Goal: Task Accomplishment & Management: Manage account settings

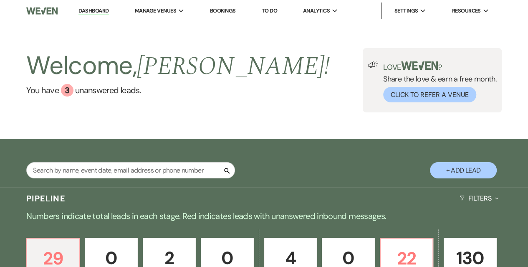
click at [86, 11] on link "Dashboard" at bounding box center [93, 11] width 30 height 8
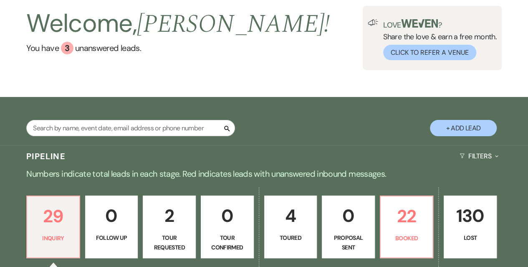
scroll to position [42, 0]
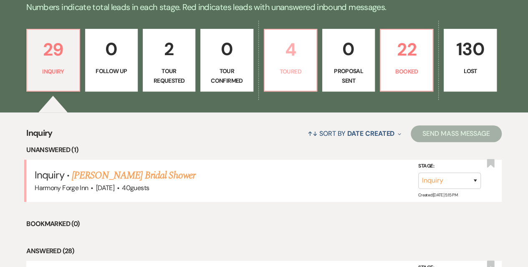
click at [289, 61] on p "4" at bounding box center [291, 49] width 42 height 28
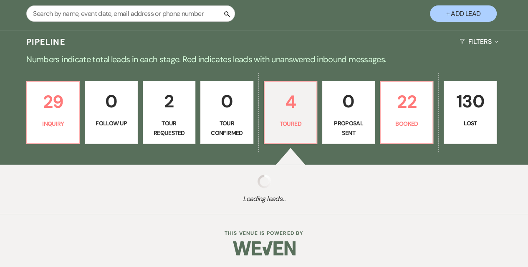
scroll to position [209, 0]
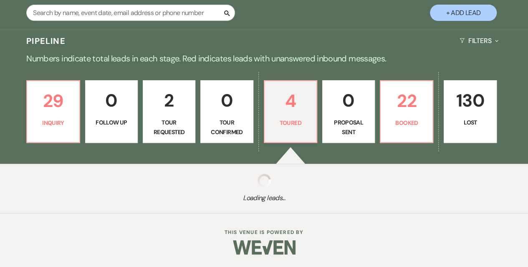
select select "5"
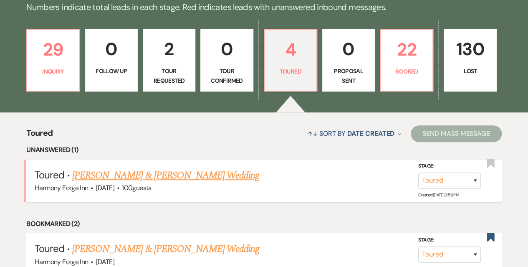
click at [163, 171] on link "[PERSON_NAME] & [PERSON_NAME] Wedding" at bounding box center [165, 175] width 187 height 15
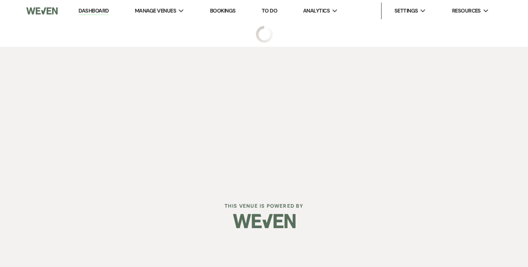
select select "5"
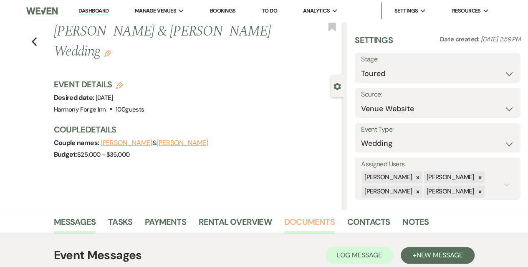
click at [292, 220] on link "Documents" at bounding box center [309, 224] width 51 height 18
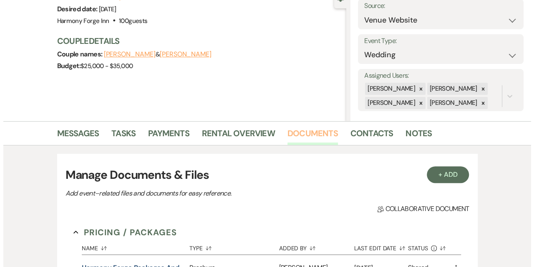
scroll to position [167, 0]
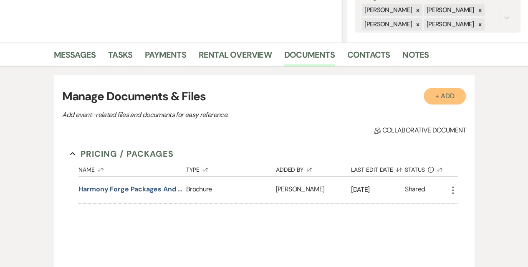
click at [436, 96] on button "+ Add" at bounding box center [445, 96] width 43 height 17
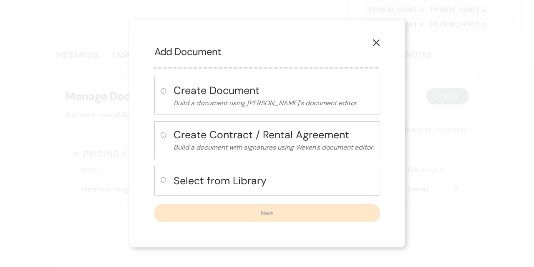
click at [161, 180] on input "radio" at bounding box center [163, 179] width 5 height 5
radio input "true"
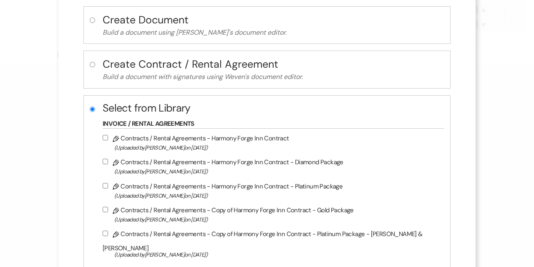
scroll to position [13, 0]
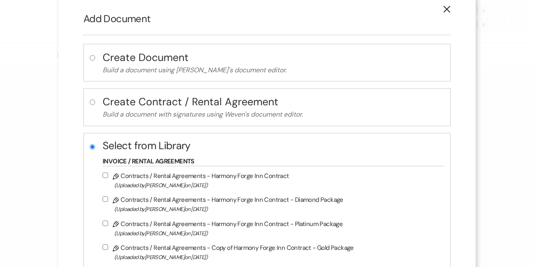
click at [95, 100] on input "radio" at bounding box center [92, 101] width 5 height 5
radio input "true"
radio input "false"
select select "10"
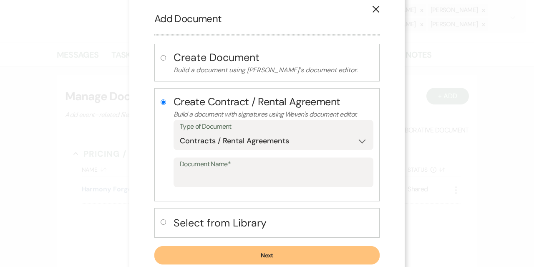
click at [161, 219] on input "radio" at bounding box center [163, 221] width 5 height 5
radio input "true"
radio input "false"
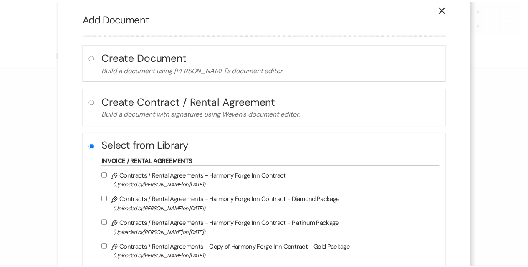
scroll to position [97, 0]
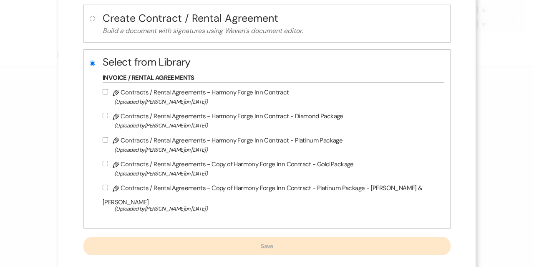
click at [108, 113] on input "Pencil Contracts / Rental Agreements - Harmony Forge Inn Contract - Diamond Pac…" at bounding box center [105, 115] width 5 height 5
checkbox input "true"
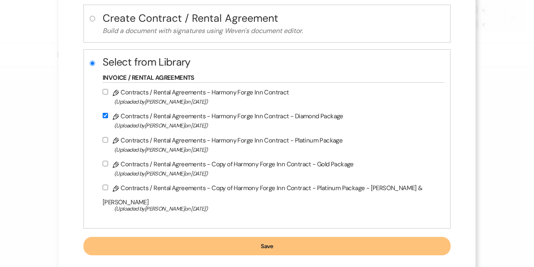
click at [274, 237] on button "Save" at bounding box center [266, 246] width 367 height 18
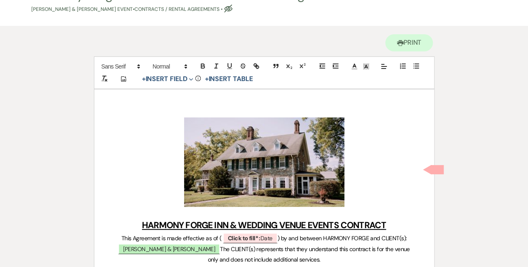
scroll to position [83, 0]
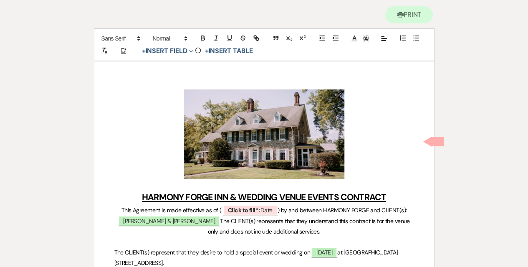
click at [351, 162] on h1 "﻿ ﻿" at bounding box center [264, 133] width 300 height 89
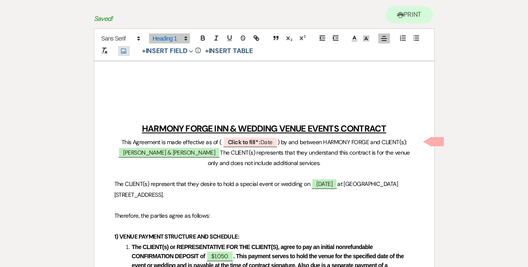
click at [125, 49] on icon "Add Photo" at bounding box center [123, 51] width 7 height 8
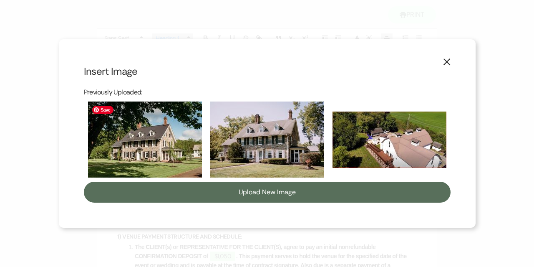
click at [132, 145] on img at bounding box center [145, 139] width 114 height 76
click at [0, 0] on input "checkbox" at bounding box center [0, 0] width 0 height 0
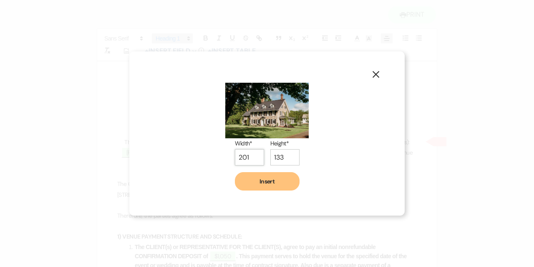
click at [256, 154] on input "201" at bounding box center [249, 157] width 29 height 16
click at [256, 154] on input "202" at bounding box center [249, 157] width 29 height 16
click at [256, 154] on input "203" at bounding box center [249, 157] width 29 height 16
click at [256, 154] on input "204" at bounding box center [249, 157] width 29 height 16
click at [256, 154] on input "205" at bounding box center [249, 157] width 29 height 16
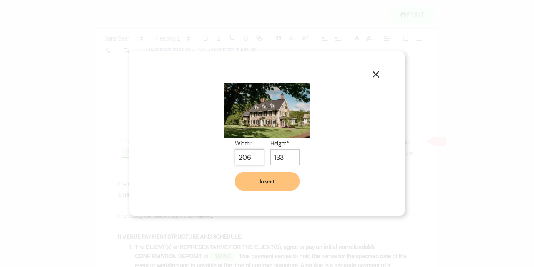
click at [256, 154] on input "206" at bounding box center [249, 157] width 29 height 16
click at [256, 154] on input "207" at bounding box center [249, 157] width 29 height 16
click at [256, 154] on input "208" at bounding box center [249, 157] width 29 height 16
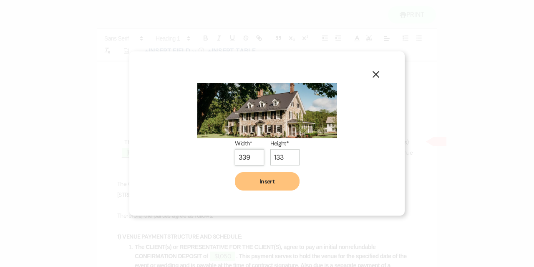
type input "339"
click at [256, 154] on input "339" at bounding box center [249, 157] width 29 height 16
click at [290, 154] on input "134" at bounding box center [285, 157] width 29 height 16
click at [290, 154] on input "135" at bounding box center [285, 157] width 29 height 16
click at [290, 154] on input "136" at bounding box center [285, 157] width 29 height 16
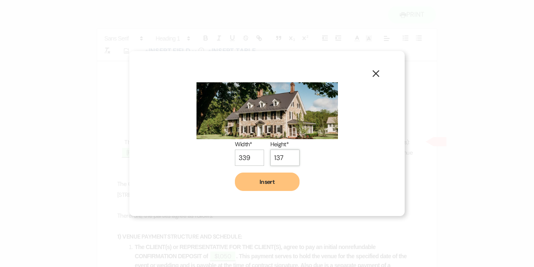
click at [290, 154] on input "137" at bounding box center [285, 157] width 29 height 16
click at [290, 154] on input "138" at bounding box center [285, 158] width 29 height 16
click at [290, 154] on input "139" at bounding box center [285, 158] width 29 height 16
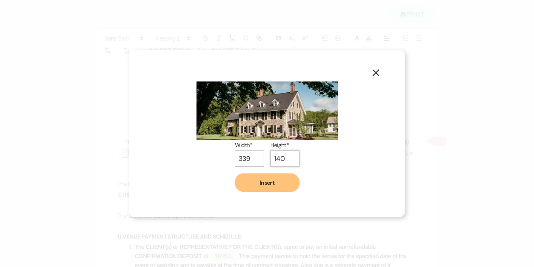
click at [290, 154] on input "140" at bounding box center [285, 158] width 29 height 16
click at [290, 154] on input "141" at bounding box center [285, 158] width 29 height 16
click at [290, 154] on input "142" at bounding box center [285, 159] width 29 height 16
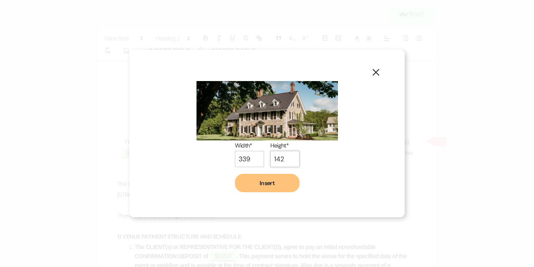
click at [290, 154] on input "142" at bounding box center [285, 159] width 29 height 16
click at [291, 157] on input "143" at bounding box center [285, 159] width 29 height 16
click at [291, 157] on input "144" at bounding box center [285, 159] width 29 height 16
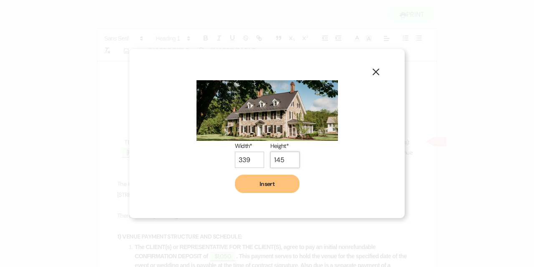
click at [291, 157] on input "145" at bounding box center [285, 160] width 29 height 16
click at [291, 157] on input "146" at bounding box center [285, 160] width 29 height 16
click at [291, 157] on input "147" at bounding box center [285, 160] width 29 height 16
click at [291, 157] on input "148" at bounding box center [285, 160] width 29 height 16
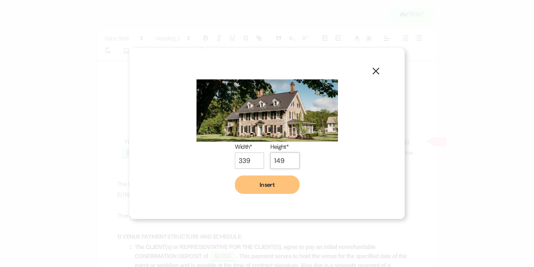
click at [291, 157] on input "149" at bounding box center [285, 160] width 29 height 16
click at [291, 157] on input "150" at bounding box center [285, 160] width 29 height 16
click at [291, 157] on input "151" at bounding box center [285, 160] width 29 height 16
click at [291, 157] on input "152" at bounding box center [285, 161] width 29 height 16
click at [291, 157] on input "153" at bounding box center [285, 161] width 29 height 16
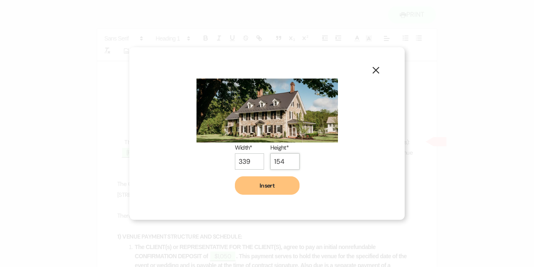
type input "154"
click at [291, 157] on input "154" at bounding box center [285, 161] width 29 height 16
click at [256, 160] on input "340" at bounding box center [249, 161] width 29 height 16
click at [256, 160] on input "341" at bounding box center [249, 161] width 29 height 16
click at [256, 160] on input "342" at bounding box center [249, 161] width 29 height 16
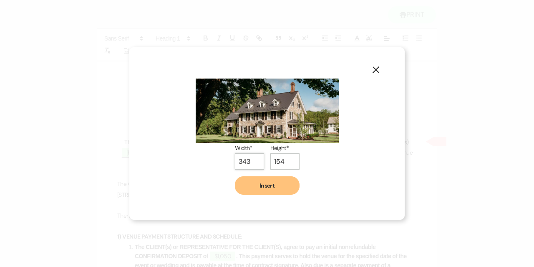
click at [256, 160] on input "343" at bounding box center [249, 161] width 29 height 16
click at [256, 160] on input "344" at bounding box center [249, 161] width 29 height 16
click at [256, 160] on input "345" at bounding box center [249, 161] width 29 height 16
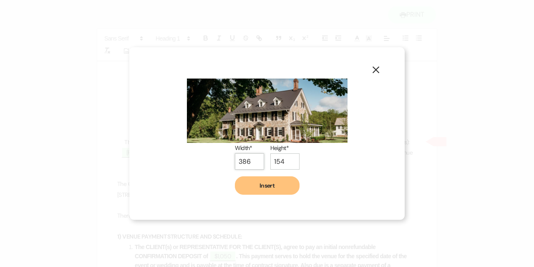
type input "386"
click at [256, 160] on input "386" at bounding box center [249, 161] width 29 height 16
click at [289, 160] on input "155" at bounding box center [285, 161] width 29 height 16
click at [289, 160] on input "156" at bounding box center [285, 162] width 29 height 16
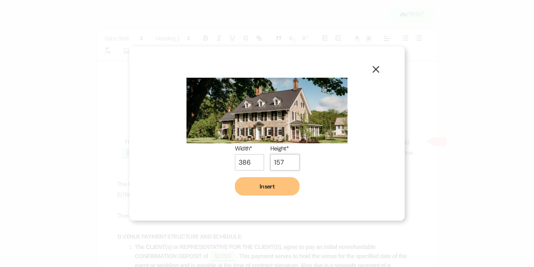
click at [289, 160] on input "157" at bounding box center [285, 162] width 29 height 16
click at [289, 160] on input "158" at bounding box center [285, 162] width 29 height 16
click at [289, 160] on input "159" at bounding box center [285, 162] width 29 height 16
click at [289, 160] on input "160" at bounding box center [285, 162] width 29 height 16
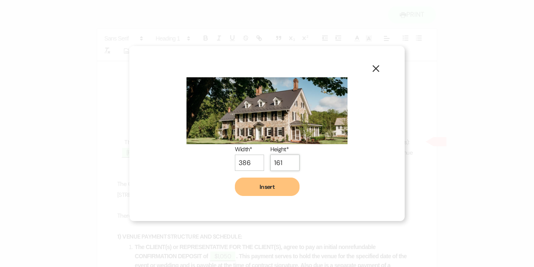
click at [289, 160] on input "161" at bounding box center [285, 162] width 29 height 16
click at [289, 160] on input "162" at bounding box center [285, 163] width 29 height 16
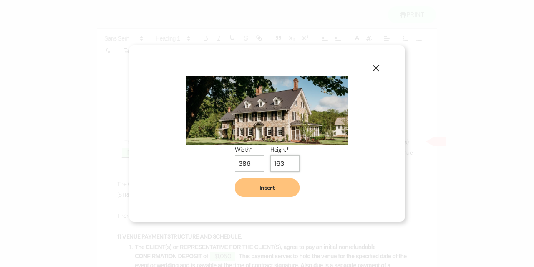
click at [289, 160] on input "163" at bounding box center [285, 163] width 29 height 16
click at [289, 160] on input "164" at bounding box center [285, 163] width 29 height 16
click at [289, 160] on input "165" at bounding box center [285, 163] width 29 height 16
click at [289, 160] on input "166" at bounding box center [285, 164] width 29 height 16
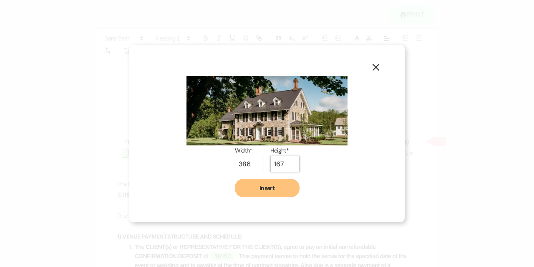
click at [289, 160] on input "167" at bounding box center [285, 164] width 29 height 16
click at [289, 160] on input "168" at bounding box center [285, 164] width 29 height 16
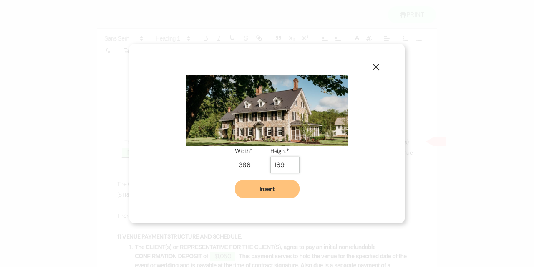
type input "169"
click at [289, 160] on input "169" at bounding box center [285, 165] width 29 height 16
click at [261, 185] on button "Insert" at bounding box center [267, 189] width 65 height 18
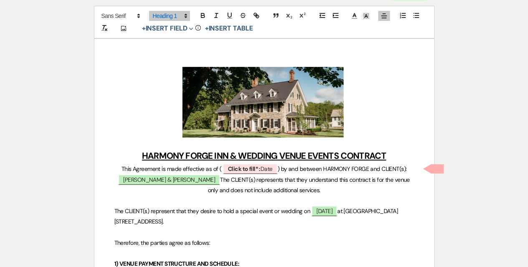
scroll to position [125, 0]
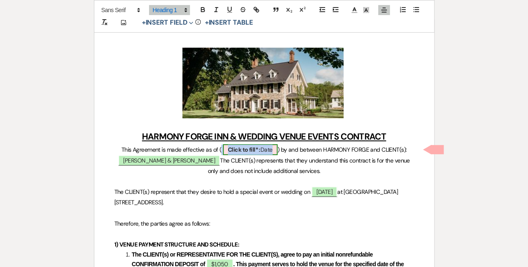
click at [252, 151] on b "Click to fill* :" at bounding box center [244, 150] width 33 height 8
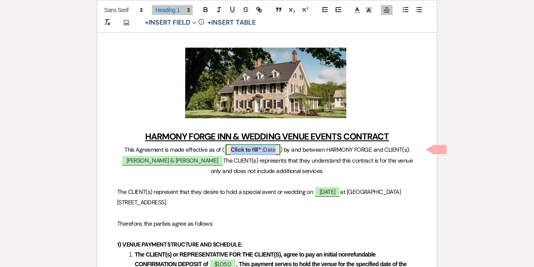
select select "owner"
select select "Date"
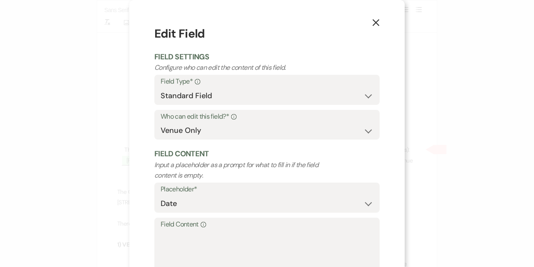
click at [501, 132] on div "X Edit Field Field Settings Configure who can edit the content of this field. F…" at bounding box center [267, 133] width 534 height 267
click at [374, 23] on use "button" at bounding box center [376, 22] width 7 height 7
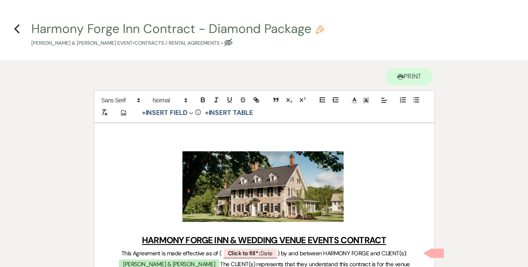
scroll to position [0, 0]
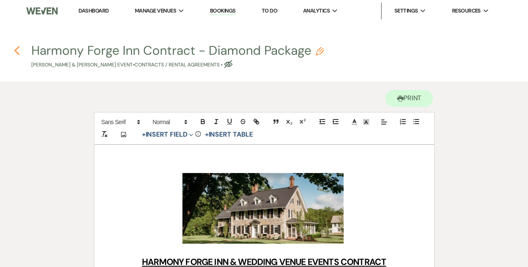
click at [17, 52] on use "button" at bounding box center [16, 50] width 5 height 9
select select "5"
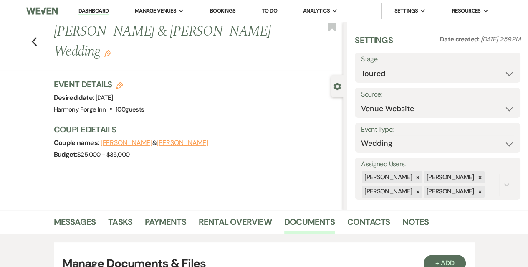
click at [120, 82] on icon "Edit" at bounding box center [119, 85] width 7 height 7
select select "786"
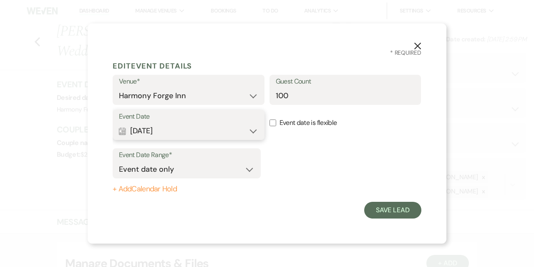
click at [253, 131] on button "Calendar [DATE] Expand" at bounding box center [188, 130] width 139 height 17
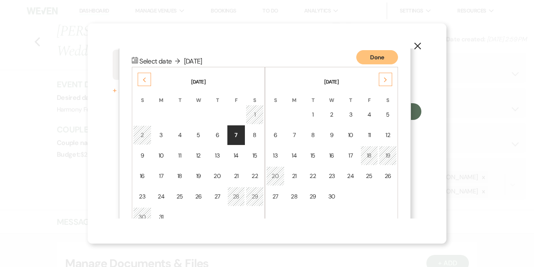
scroll to position [106, 0]
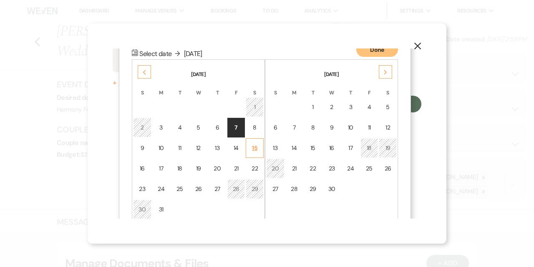
click at [255, 151] on div "15" at bounding box center [254, 148] width 7 height 9
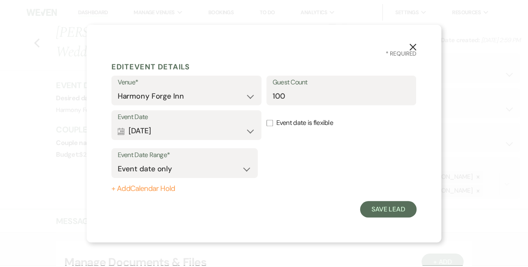
scroll to position [0, 0]
click at [245, 169] on select "Event date only Event date and" at bounding box center [187, 169] width 136 height 16
select select "eventDateAnd"
click at [119, 161] on select "Event date only Event date and" at bounding box center [187, 169] width 136 height 16
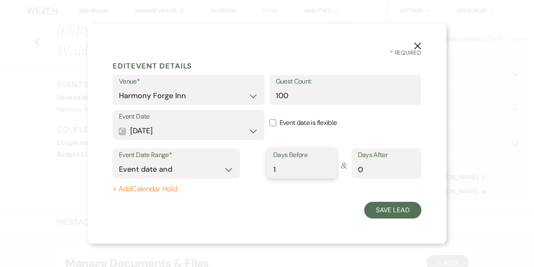
type input "1"
click at [328, 167] on input "1" at bounding box center [301, 169] width 57 height 16
type input "1"
click at [412, 165] on input "1" at bounding box center [386, 169] width 57 height 16
click at [392, 212] on button "Save Lead" at bounding box center [392, 210] width 57 height 17
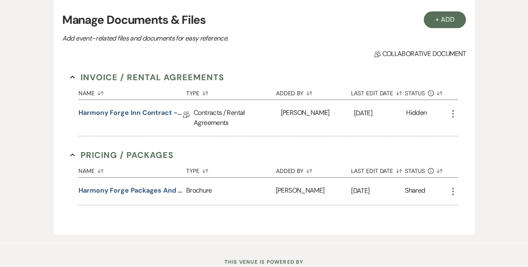
scroll to position [250, 0]
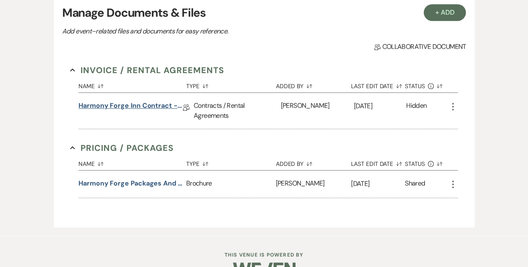
click at [139, 106] on link "Harmony Forge Inn Contract - Diamond Package" at bounding box center [130, 107] width 104 height 13
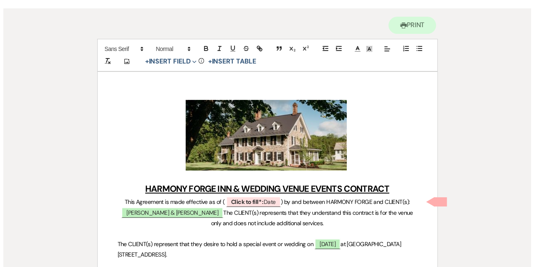
scroll to position [125, 0]
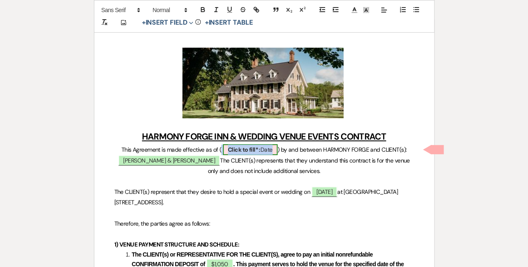
click at [257, 150] on b "Click to fill* :" at bounding box center [244, 150] width 33 height 8
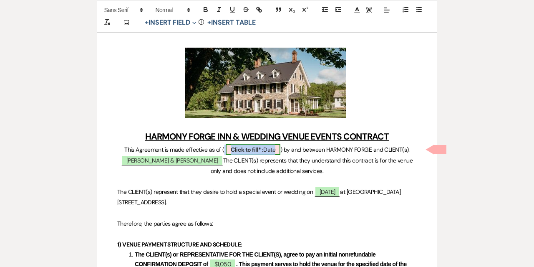
select select "owner"
select select "Date"
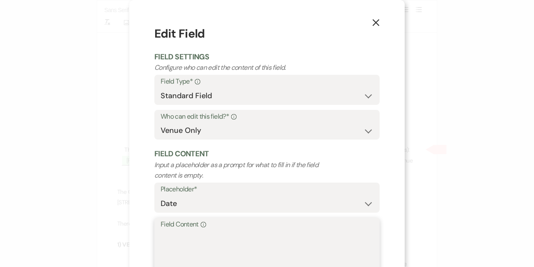
click at [207, 233] on textarea "Field Content Info" at bounding box center [267, 251] width 213 height 42
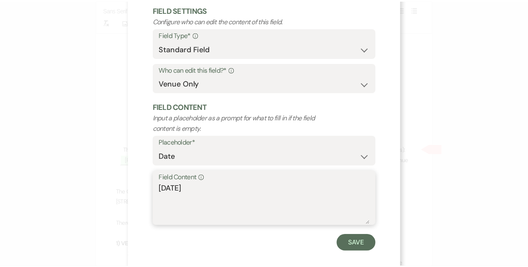
scroll to position [57, 0]
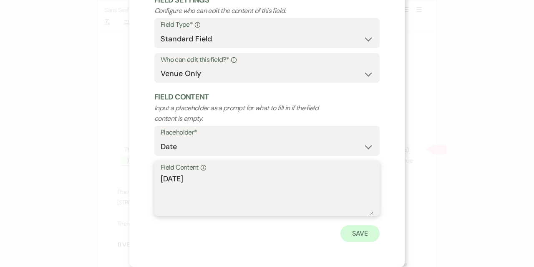
type textarea "[DATE]"
click at [352, 235] on button "Save" at bounding box center [360, 233] width 39 height 17
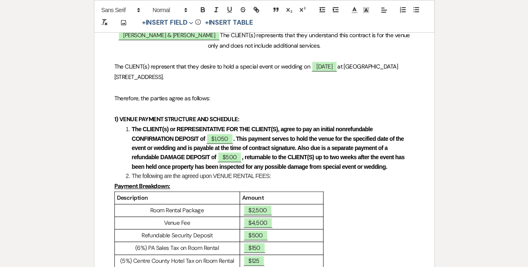
scroll to position [334, 0]
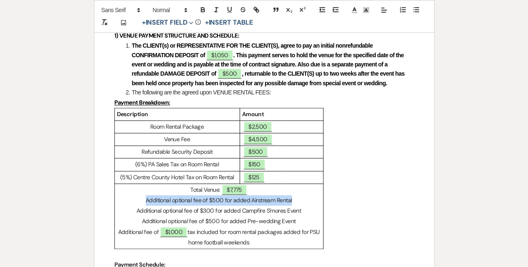
drag, startPoint x: 145, startPoint y: 200, endPoint x: 291, endPoint y: 201, distance: 146.1
click at [291, 201] on p "Additional optional fee of $500 for added Airstream Rental" at bounding box center [219, 200] width 204 height 10
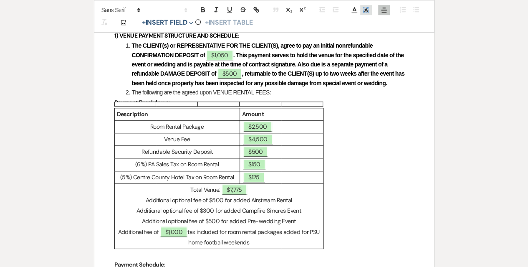
click at [367, 11] on line at bounding box center [366, 11] width 2 height 0
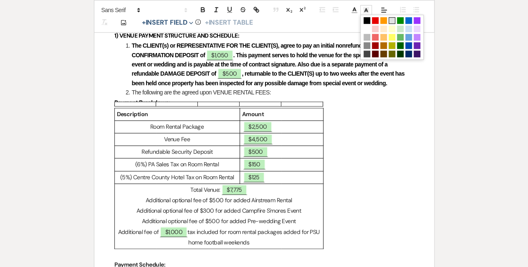
click at [391, 19] on span at bounding box center [392, 20] width 7 height 7
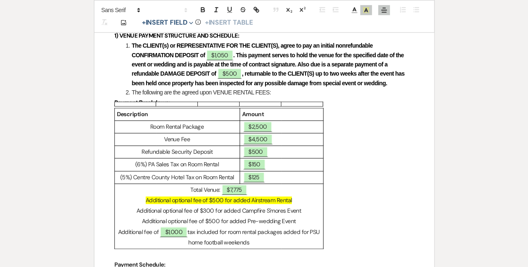
click at [373, 167] on div "Description Amount Room Rental Package ﻿ $2,500 ﻿ Venue Fee ﻿ $4,500 ﻿ Refundab…" at bounding box center [264, 178] width 300 height 141
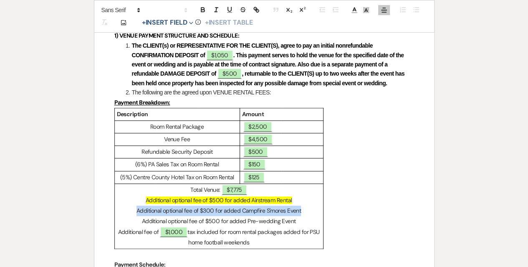
drag, startPoint x: 136, startPoint y: 210, endPoint x: 302, endPoint y: 209, distance: 165.7
click at [302, 209] on p "Additional optional fee of $300 for added Campfire S'mores Event" at bounding box center [219, 210] width 204 height 10
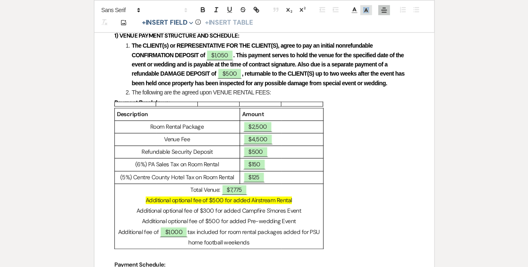
click at [365, 11] on line at bounding box center [366, 11] width 2 height 0
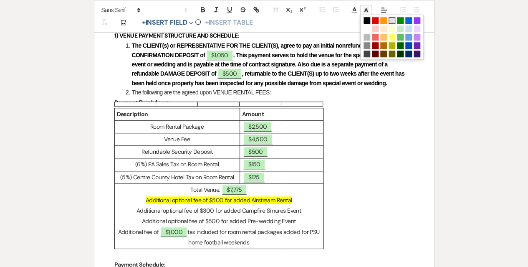
click at [394, 18] on span at bounding box center [392, 20] width 7 height 7
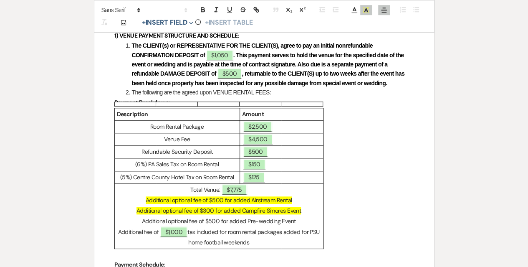
click at [364, 174] on div "Description Amount Room Rental Package ﻿ $2,500 ﻿ Venue Fee ﻿ $4,500 ﻿ Refundab…" at bounding box center [264, 178] width 300 height 141
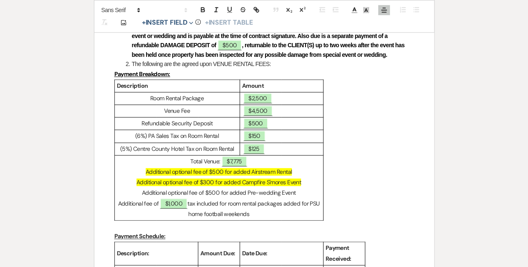
scroll to position [376, 0]
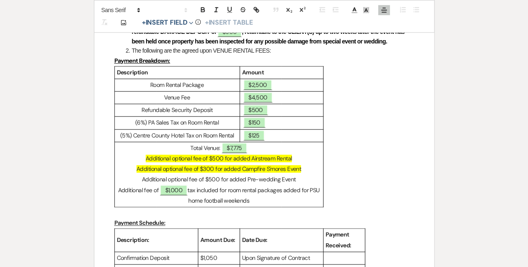
click at [362, 185] on div "Description Amount Room Rental Package ﻿ $2,500 ﻿ Venue Fee ﻿ $4,500 ﻿ Refundab…" at bounding box center [264, 136] width 300 height 141
click at [120, 108] on p "Refundable Security Deposit" at bounding box center [177, 110] width 121 height 10
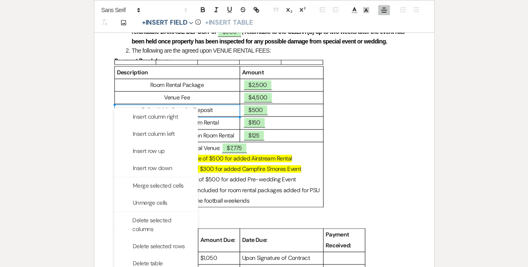
click at [122, 71] on strong "Description" at bounding box center [132, 72] width 31 height 8
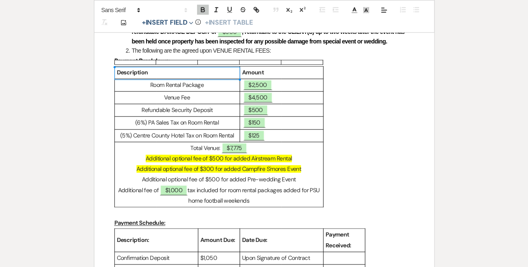
click at [141, 71] on strong "Description" at bounding box center [132, 72] width 31 height 8
click at [176, 72] on p "Description" at bounding box center [177, 72] width 121 height 10
click at [181, 90] on p "Room Rental Package" at bounding box center [177, 85] width 121 height 10
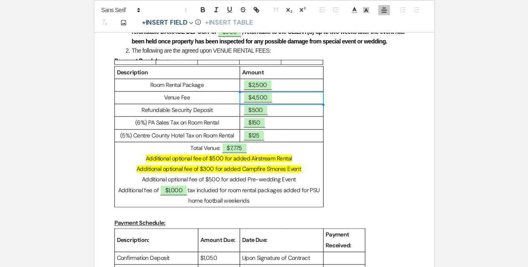
click at [286, 99] on p "﻿ $4,500 ﻿" at bounding box center [281, 97] width 79 height 10
click at [288, 136] on p "﻿ $125 ﻿" at bounding box center [281, 135] width 79 height 10
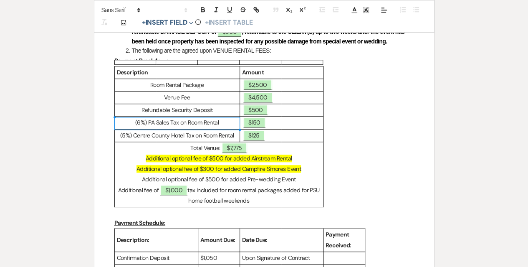
click at [145, 118] on p "(6%) PA Sales Tax on Room Rental" at bounding box center [177, 122] width 121 height 10
click at [114, 110] on td "Refundable Security Deposit" at bounding box center [176, 110] width 125 height 13
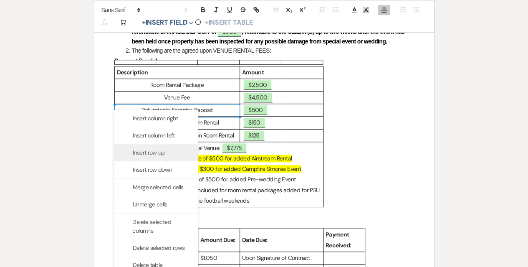
click at [154, 157] on div "Insert row up" at bounding box center [155, 152] width 83 height 17
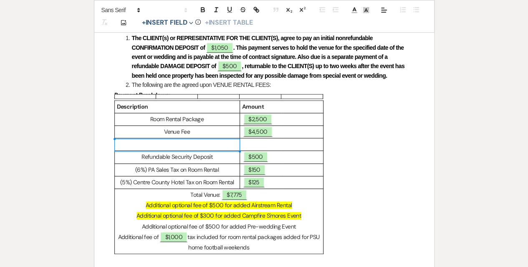
scroll to position [325, 0]
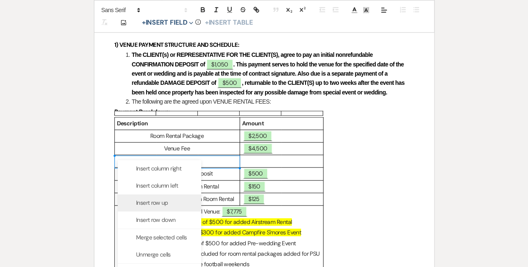
click at [145, 202] on span "Insert row up" at bounding box center [152, 202] width 32 height 9
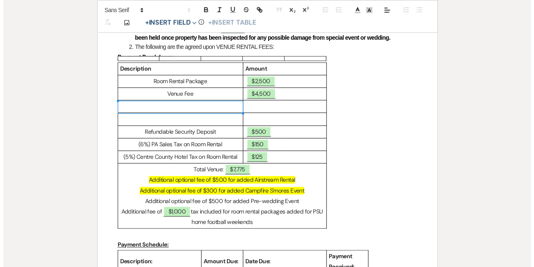
scroll to position [367, 0]
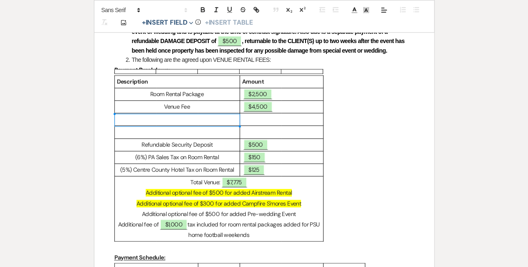
click at [180, 119] on p at bounding box center [177, 119] width 121 height 10
drag, startPoint x: 174, startPoint y: 121, endPoint x: 115, endPoint y: 119, distance: 59.3
click at [115, 119] on td "Airstream Rental ﻿" at bounding box center [176, 119] width 125 height 13
click at [385, 10] on icon at bounding box center [384, 10] width 8 height 8
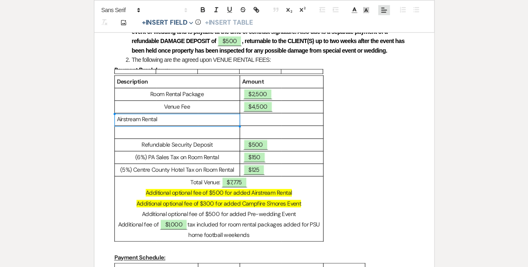
click at [385, 10] on icon at bounding box center [384, 10] width 8 height 8
click at [385, 31] on line at bounding box center [383, 31] width 5 height 0
click at [394, 139] on div "Description Amount Room Rental Package ﻿ $2,500 ﻿ Venue Fee ﻿ $4,500 ﻿ Airstrea…" at bounding box center [264, 158] width 300 height 167
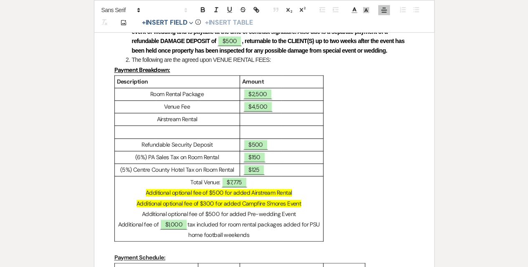
click at [266, 121] on p at bounding box center [281, 119] width 79 height 10
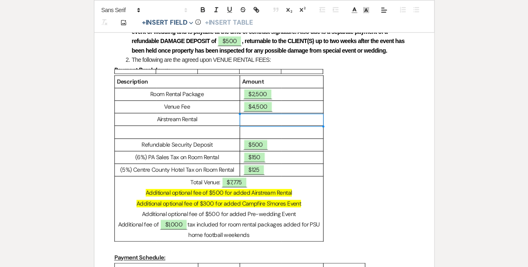
click at [255, 119] on p at bounding box center [281, 119] width 79 height 10
click at [165, 23] on button "+ Insert Field Expand" at bounding box center [168, 23] width 58 height 10
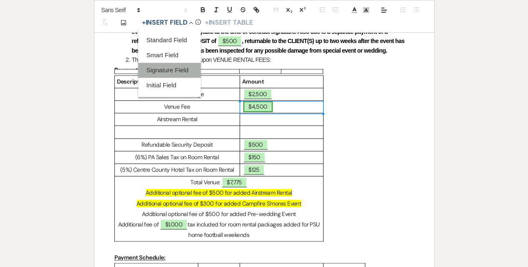
click at [265, 109] on span "$4,500" at bounding box center [257, 106] width 29 height 11
select select "owner"
select select "Amount"
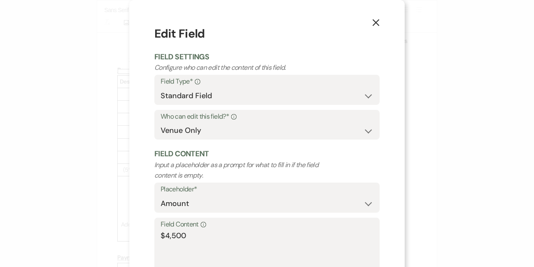
click at [374, 23] on icon "X" at bounding box center [376, 23] width 8 height 8
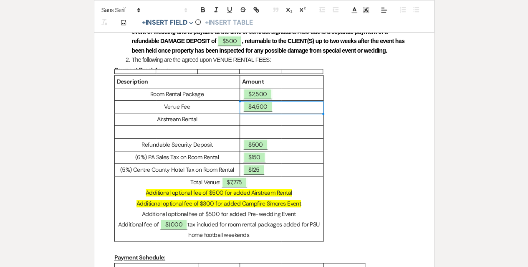
click at [260, 118] on p at bounding box center [281, 119] width 79 height 10
click at [169, 23] on button "+ Insert Field Expand" at bounding box center [168, 23] width 58 height 10
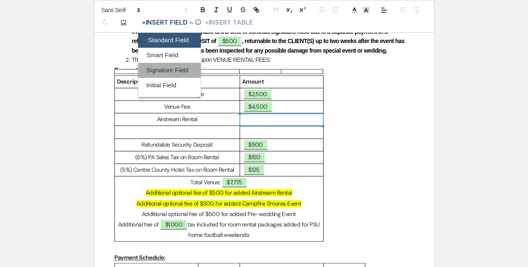
click at [155, 41] on button "Standard Field" at bounding box center [169, 40] width 63 height 15
select select "owner"
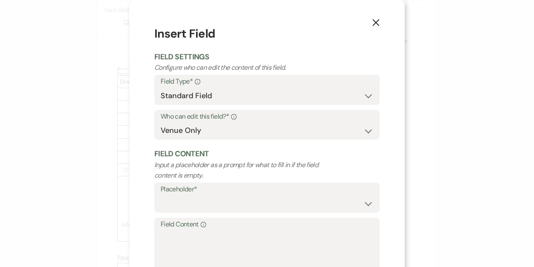
click at [215, 193] on label "Placeholder*" at bounding box center [267, 189] width 213 height 12
click at [214, 203] on select "Custom Placeholder Date Time Name Location Venue Name Type Number Budget Addres…" at bounding box center [267, 203] width 213 height 16
select select "Amount"
click at [161, 195] on select "Custom Placeholder Date Time Name Location Venue Name Type Number Budget Addres…" at bounding box center [267, 203] width 213 height 16
click at [199, 241] on textarea "Field Content Info" at bounding box center [267, 251] width 213 height 42
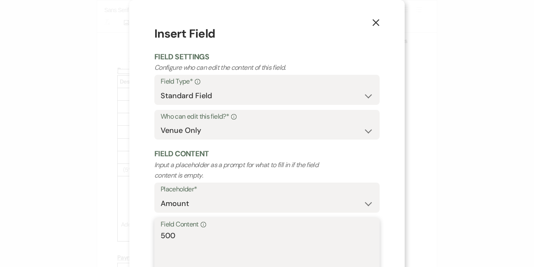
scroll to position [57, 0]
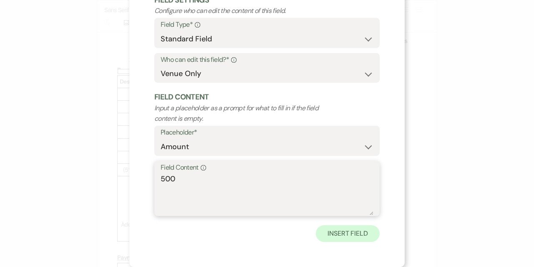
type textarea "500"
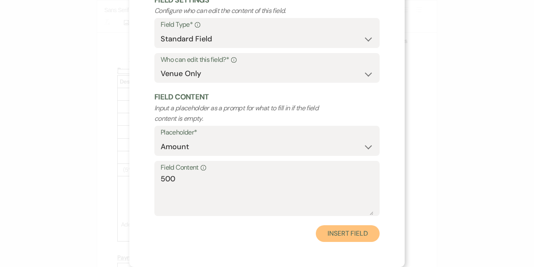
click at [344, 239] on button "Insert Field" at bounding box center [348, 233] width 64 height 17
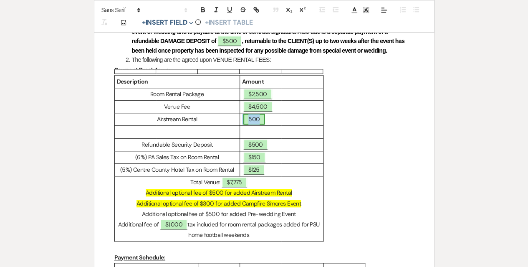
click at [248, 118] on span "500" at bounding box center [253, 119] width 21 height 11
select select "owner"
select select "Amount"
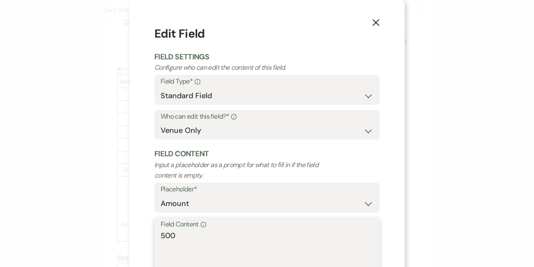
click at [161, 235] on textarea "500" at bounding box center [267, 251] width 213 height 42
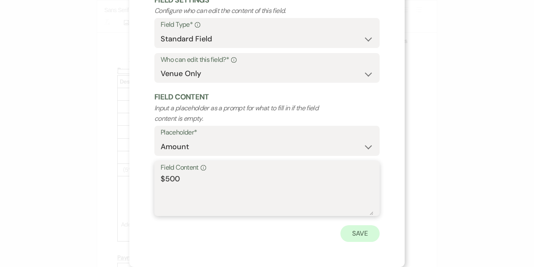
type textarea "$500"
click at [354, 234] on button "Save" at bounding box center [360, 233] width 39 height 17
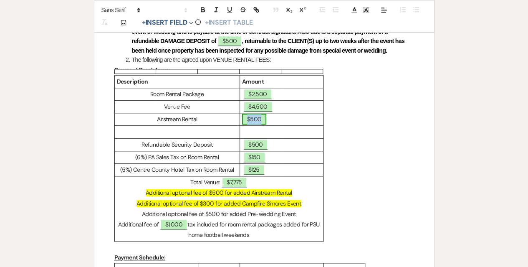
click at [250, 117] on span "$500" at bounding box center [254, 119] width 25 height 11
select select "owner"
select select "Amount"
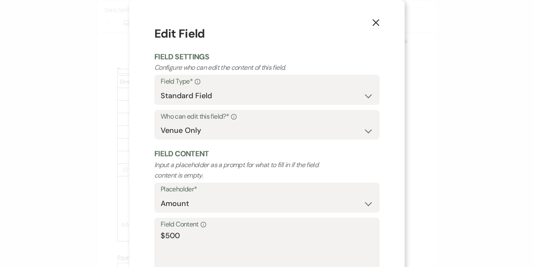
click at [373, 21] on icon "X" at bounding box center [376, 23] width 8 height 8
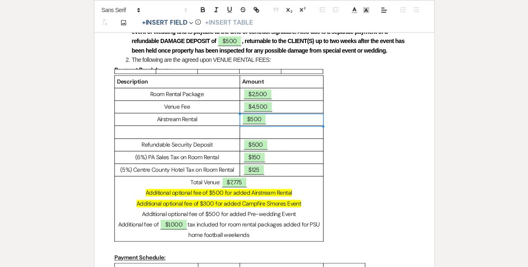
click at [371, 115] on div "Description Amount Room Rental Package ﻿ $2,500 ﻿ Venue Fee ﻿ $4,500 ﻿ Airstrea…" at bounding box center [264, 158] width 300 height 167
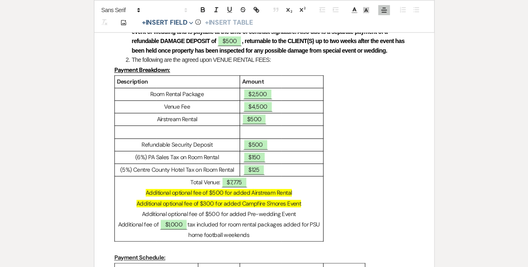
click at [278, 109] on p "﻿ $4,500 ﻿" at bounding box center [281, 106] width 79 height 10
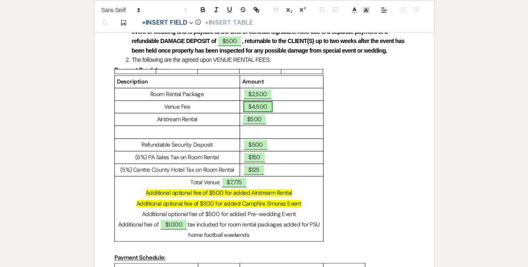
click at [266, 107] on span "$4,500" at bounding box center [257, 106] width 29 height 11
select select "owner"
select select "Amount"
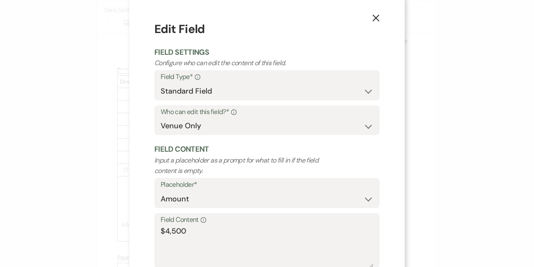
scroll to position [0, 0]
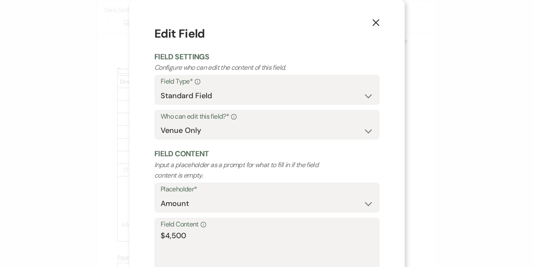
click at [375, 22] on icon "X" at bounding box center [376, 23] width 8 height 8
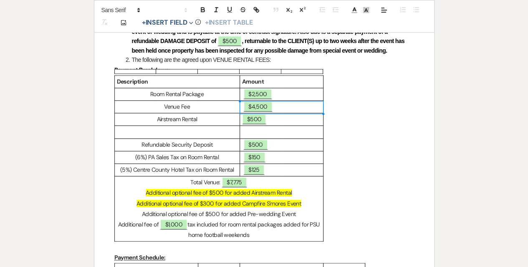
click at [240, 122] on td "$500" at bounding box center [281, 119] width 83 height 13
click at [394, 136] on div "Description Amount Room Rental Package ﻿ $2,500 ﻿ Venue Fee ﻿ $4,500 ﻿ Airstrea…" at bounding box center [264, 158] width 300 height 167
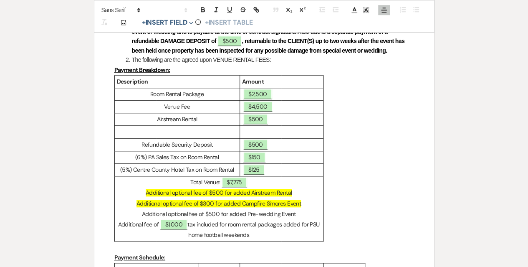
click at [195, 133] on p at bounding box center [177, 131] width 121 height 10
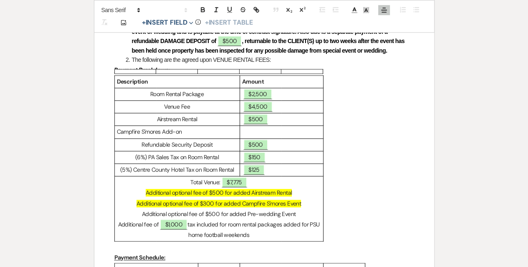
click at [380, 143] on div "Description Amount Room Rental Package ﻿ $2,500 ﻿ Venue Fee ﻿ $4,500 ﻿ Airstrea…" at bounding box center [264, 158] width 300 height 167
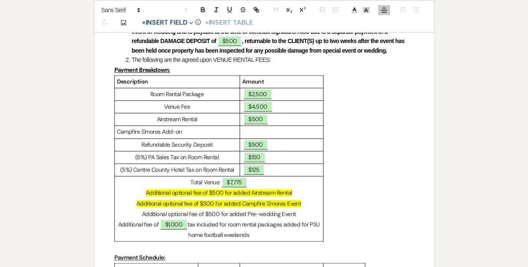
drag, startPoint x: 188, startPoint y: 131, endPoint x: 116, endPoint y: 130, distance: 72.2
click at [117, 130] on p "Campfire S'mores Add-on" at bounding box center [177, 131] width 121 height 10
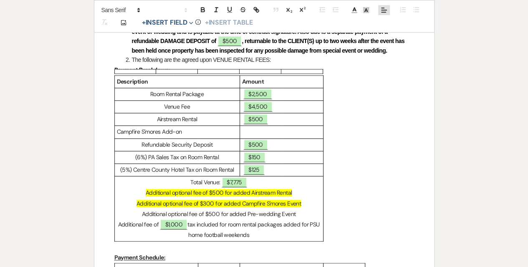
click at [382, 12] on line at bounding box center [384, 12] width 4 height 0
click at [385, 31] on icon at bounding box center [383, 31] width 7 height 7
click at [389, 145] on div "Description Amount Room Rental Package ﻿ $2,500 ﻿ Venue Fee ﻿ $4,500 ﻿ Airstrea…" at bounding box center [264, 158] width 300 height 167
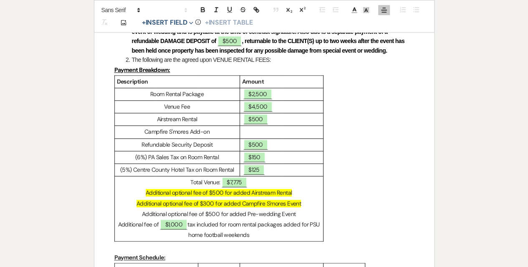
click at [253, 132] on p at bounding box center [281, 131] width 79 height 10
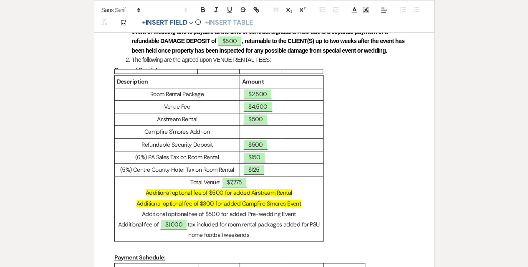
click at [253, 132] on p at bounding box center [281, 131] width 79 height 10
click at [157, 24] on button "+ Insert Field Expand" at bounding box center [168, 23] width 58 height 10
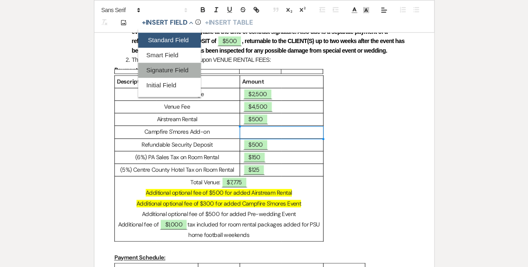
click at [157, 41] on button "Standard Field" at bounding box center [169, 40] width 63 height 15
select select "owner"
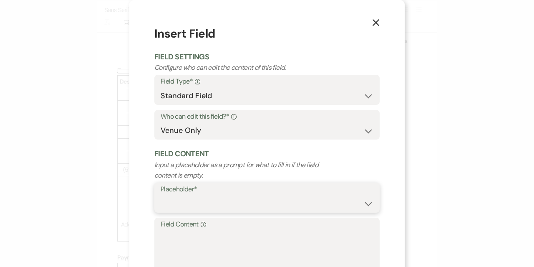
click at [211, 202] on select "Custom Placeholder Date Time Name Location Venue Name Type Number Budget Addres…" at bounding box center [267, 203] width 213 height 16
select select "Amount"
click at [161, 195] on select "Custom Placeholder Date Time Name Location Venue Name Type Number Budget Addres…" at bounding box center [267, 203] width 213 height 16
click at [192, 235] on textarea "Field Content Info" at bounding box center [267, 251] width 213 height 42
type textarea "$300"
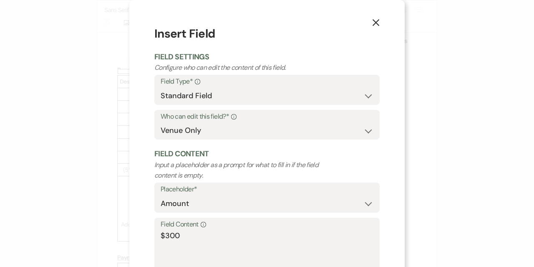
click at [389, 223] on div "X Insert Field Field Settings Configure who can edit the content of this field.…" at bounding box center [267, 162] width 276 height 324
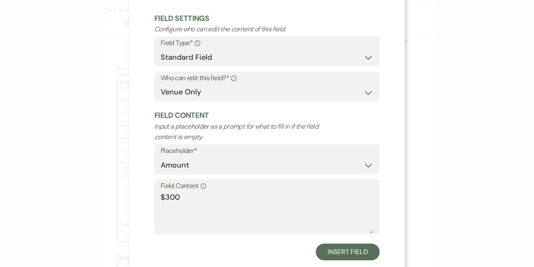
scroll to position [57, 0]
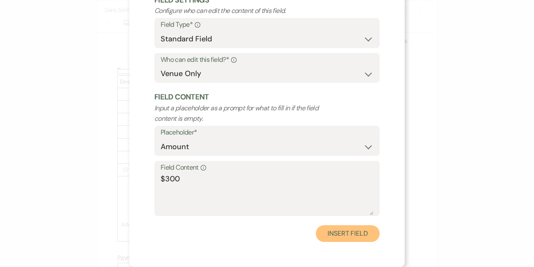
click at [343, 233] on button "Insert Field" at bounding box center [348, 233] width 64 height 17
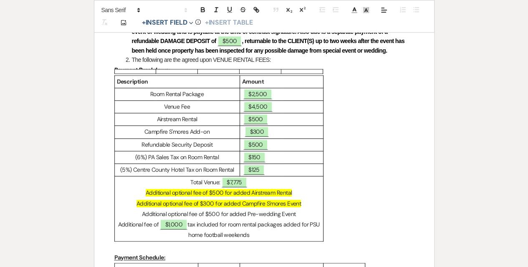
click at [242, 129] on p "﻿ $300 ﻿" at bounding box center [281, 131] width 79 height 10
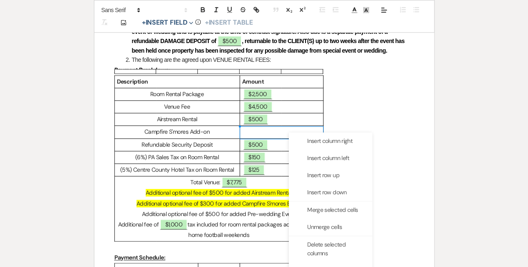
click at [251, 131] on p at bounding box center [281, 131] width 79 height 10
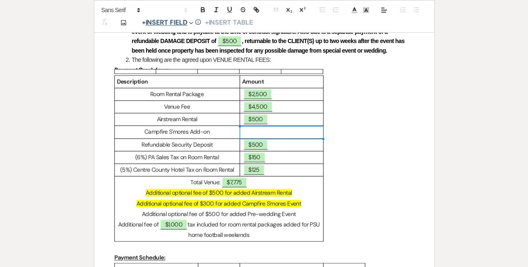
click at [169, 23] on button "+ Insert Field Expand" at bounding box center [168, 23] width 58 height 10
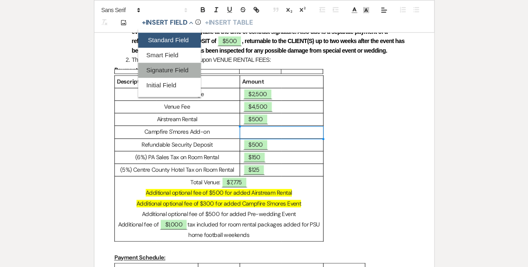
click at [159, 35] on button "Standard Field" at bounding box center [169, 40] width 63 height 15
select select "owner"
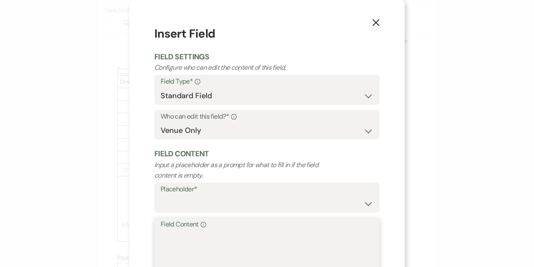
click at [198, 231] on textarea "Field Content Info" at bounding box center [267, 251] width 213 height 42
click at [191, 200] on select "Custom Placeholder Date Time Name Location Venue Name Type Number Budget Addres…" at bounding box center [267, 203] width 213 height 16
select select "Amount"
click at [161, 195] on select "Custom Placeholder Date Time Name Location Venue Name Type Number Budget Addres…" at bounding box center [267, 203] width 213 height 16
click at [218, 229] on label "Field Content Info" at bounding box center [267, 224] width 213 height 12
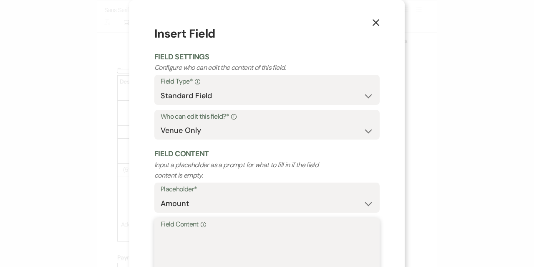
click at [218, 230] on textarea "Field Content Info" at bounding box center [267, 251] width 213 height 42
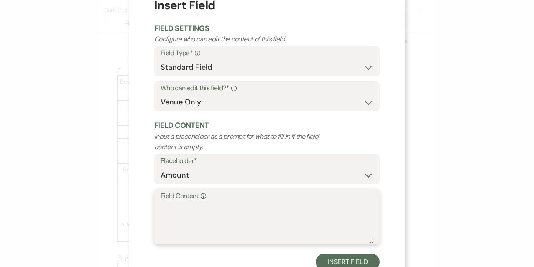
scroll to position [42, 0]
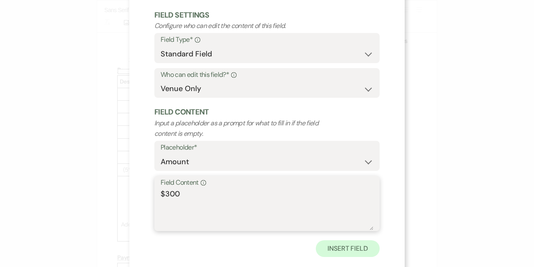
type textarea "$300"
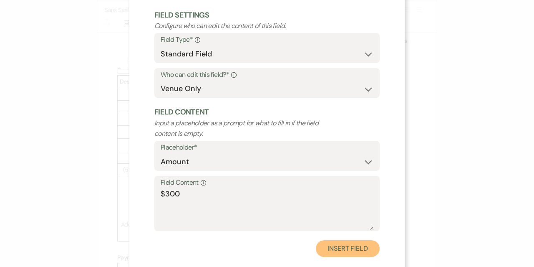
click at [354, 245] on button "Insert Field" at bounding box center [348, 248] width 64 height 17
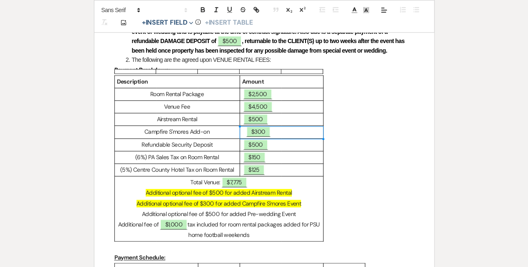
click at [243, 131] on p "﻿ $300 ﻿" at bounding box center [281, 131] width 79 height 10
click at [390, 143] on div "Description Amount Room Rental Package ﻿ $2,500 ﻿ Venue Fee ﻿ $4,500 ﻿ Airstrea…" at bounding box center [264, 158] width 300 height 167
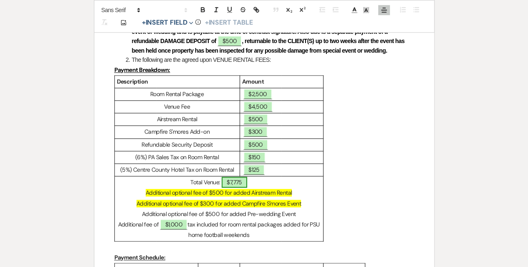
click at [230, 180] on span "$7,775" at bounding box center [234, 182] width 25 height 11
select select "owner"
select select "Amount"
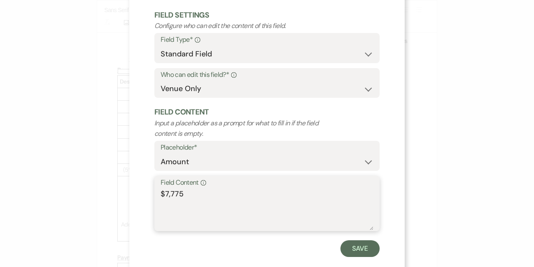
click at [165, 193] on textarea "$7,775" at bounding box center [267, 209] width 213 height 42
click at [173, 194] on textarea "$8,775" at bounding box center [267, 209] width 213 height 42
type textarea "$8,575"
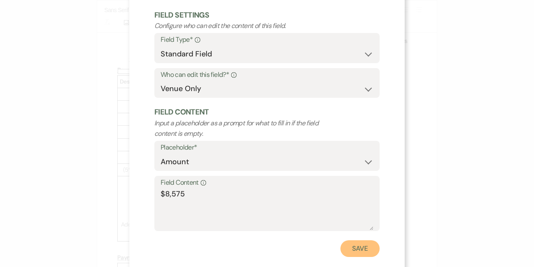
click at [346, 249] on button "Save" at bounding box center [360, 248] width 39 height 17
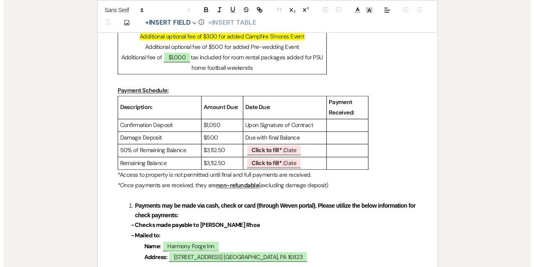
scroll to position [492, 0]
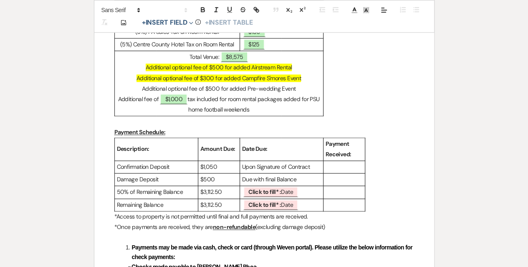
click at [209, 190] on p "$3,112.50" at bounding box center [218, 192] width 37 height 10
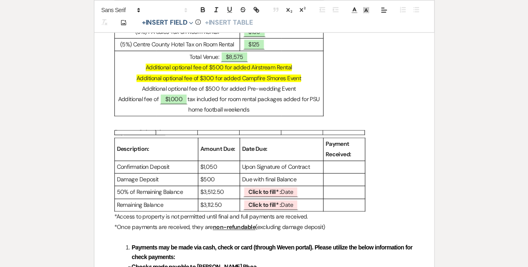
click at [208, 203] on p "$3,112.50" at bounding box center [218, 205] width 37 height 10
click at [271, 203] on b "Click to fill* :" at bounding box center [264, 205] width 33 height 8
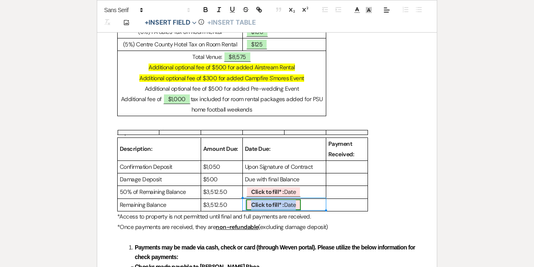
select select "owner"
select select "Date"
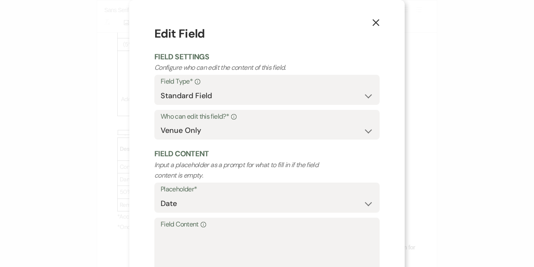
scroll to position [57, 0]
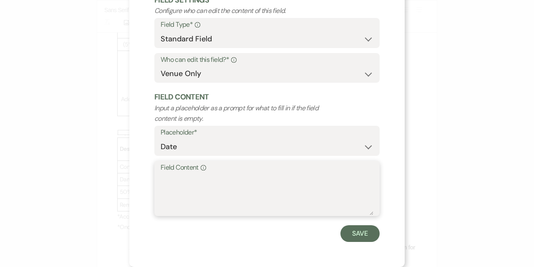
click at [236, 189] on textarea "Field Content Info" at bounding box center [267, 194] width 213 height 42
type textarea "[DATE]"
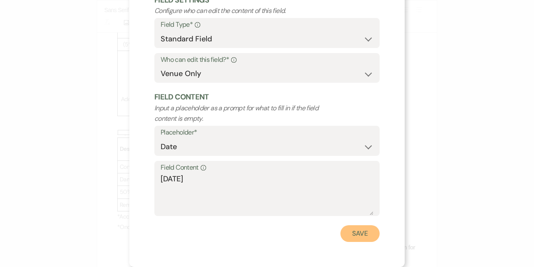
click at [359, 235] on button "Save" at bounding box center [360, 233] width 39 height 17
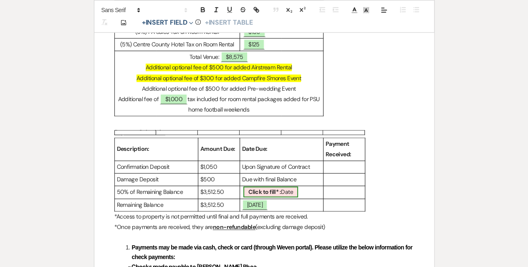
click at [280, 191] on b "Click to fill* :" at bounding box center [264, 192] width 33 height 8
select select "owner"
select select "Date"
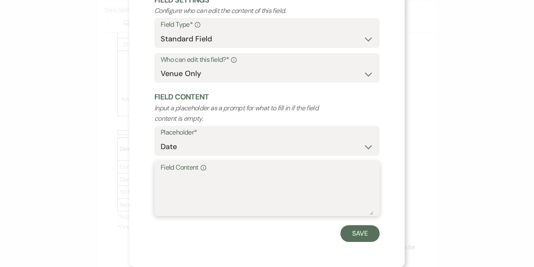
click at [220, 184] on textarea "Field Content Info" at bounding box center [267, 194] width 213 height 42
type textarea "[DATE]"
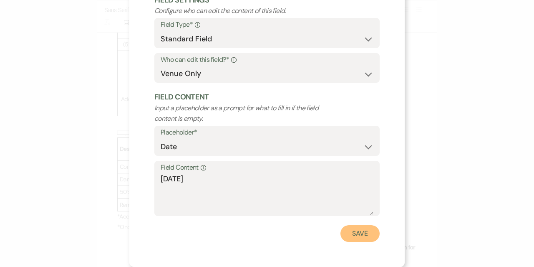
click at [366, 233] on button "Save" at bounding box center [360, 233] width 39 height 17
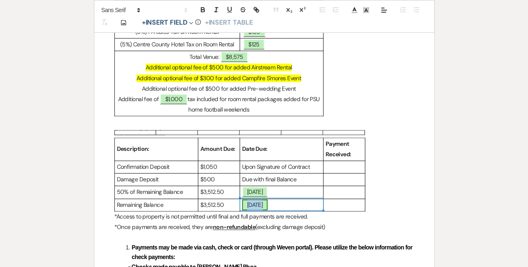
click at [260, 203] on span "[DATE]" at bounding box center [255, 204] width 26 height 11
select select "owner"
select select "Date"
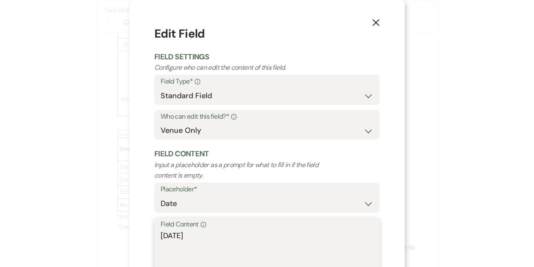
click at [198, 235] on textarea "[DATE]" at bounding box center [267, 251] width 213 height 42
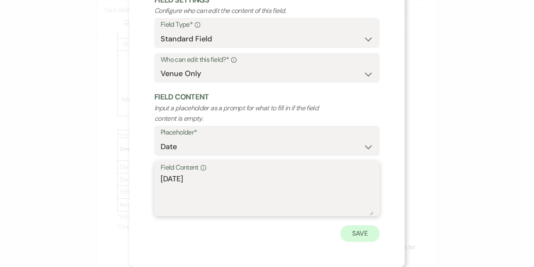
type textarea "[DATE]"
click at [347, 235] on button "Save" at bounding box center [360, 233] width 39 height 17
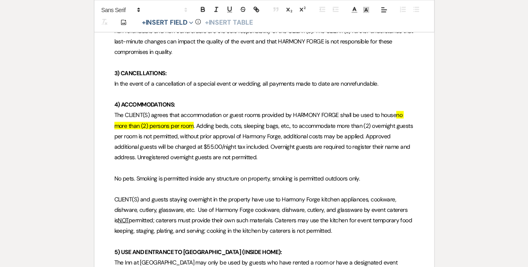
scroll to position [867, 0]
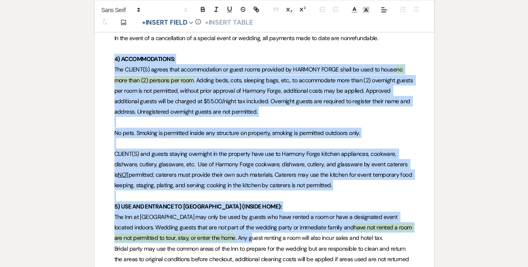
drag, startPoint x: 232, startPoint y: 238, endPoint x: 119, endPoint y: 50, distance: 219.4
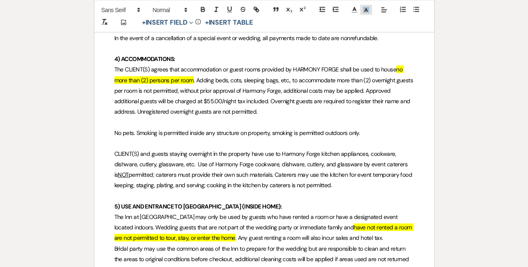
click at [366, 8] on icon at bounding box center [366, 10] width 8 height 8
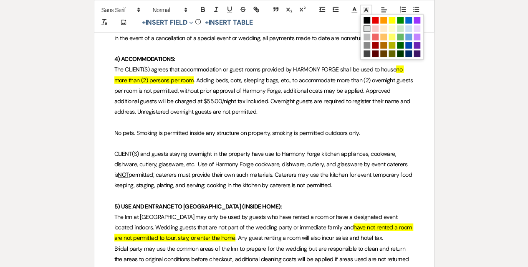
click at [367, 28] on span at bounding box center [367, 28] width 7 height 7
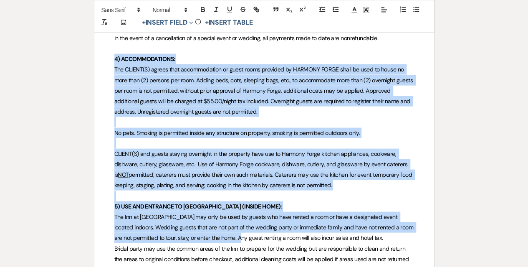
click at [231, 129] on span "No pets. Smoking is permitted inside any structure on property, smoking is perm…" at bounding box center [237, 133] width 246 height 8
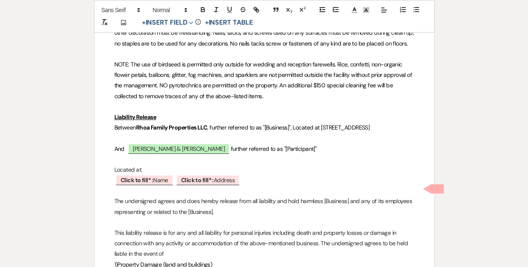
scroll to position [1702, 0]
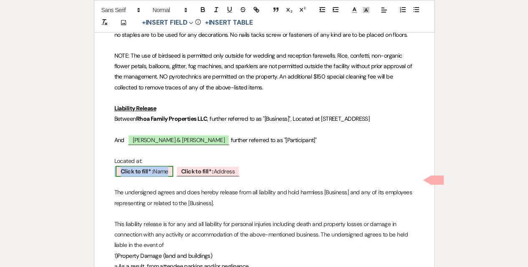
click at [137, 175] on b "Click to fill* :" at bounding box center [137, 171] width 33 height 8
select select "owner"
select select "Name"
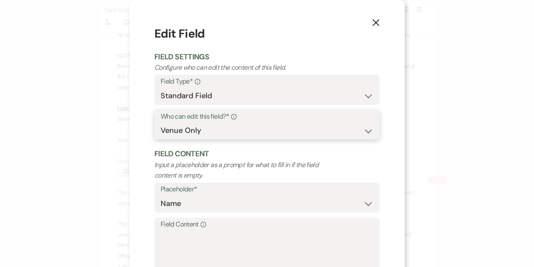
click at [298, 126] on select "Both Venue & Client Client Only Venue Only" at bounding box center [267, 130] width 213 height 16
select select "client"
click at [161, 123] on select "Both Venue & Client Client Only Venue Only" at bounding box center [267, 130] width 213 height 16
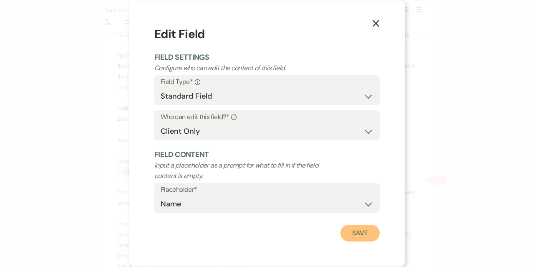
click at [362, 231] on button "Save" at bounding box center [360, 233] width 39 height 17
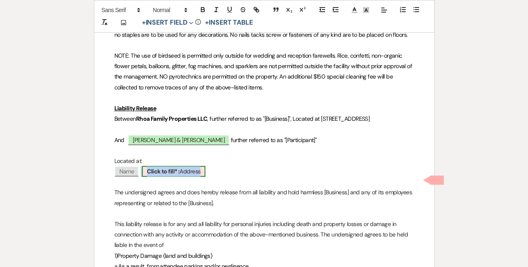
click at [174, 175] on b "Click to fill* :" at bounding box center [163, 171] width 33 height 8
select select "owner"
select select "Address"
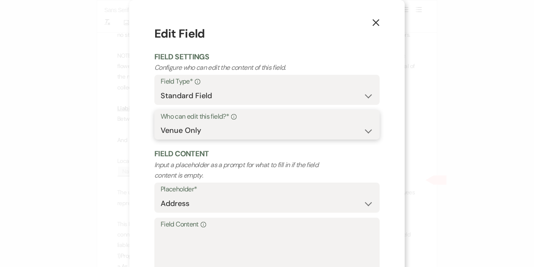
click at [221, 133] on select "Both Venue & Client Client Only Venue Only" at bounding box center [267, 130] width 213 height 16
select select "client"
click at [161, 123] on select "Both Venue & Client Client Only Venue Only" at bounding box center [267, 130] width 213 height 16
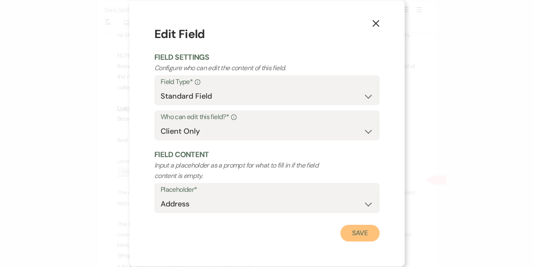
click at [348, 233] on button "Save" at bounding box center [360, 233] width 39 height 17
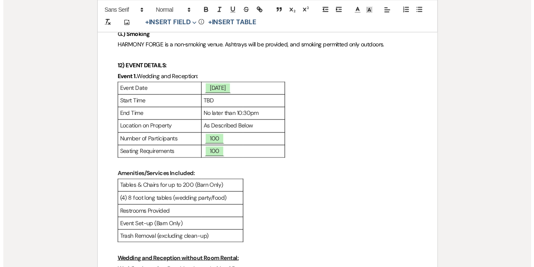
scroll to position [2162, 0]
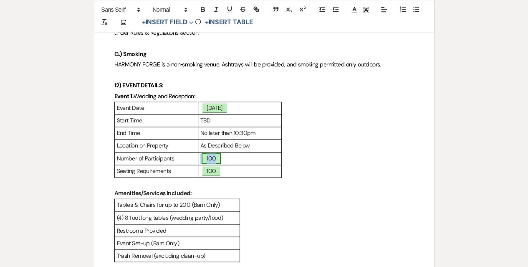
click at [204, 164] on span "100" at bounding box center [211, 158] width 19 height 11
select select "smartCustomField"
select select "owner"
select select "{{guestCount}}"
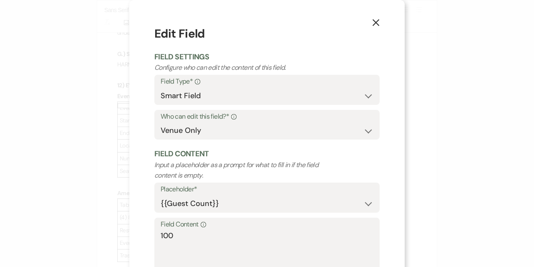
click at [154, 233] on div "Field Content Info 100" at bounding box center [266, 245] width 225 height 56
click at [161, 233] on textarea "100" at bounding box center [267, 251] width 213 height 42
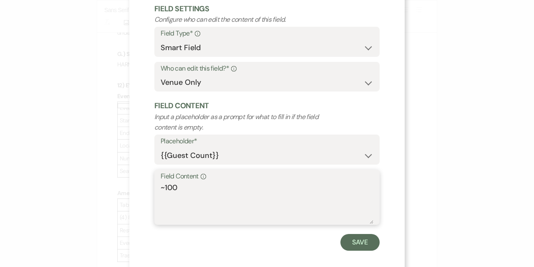
scroll to position [57, 0]
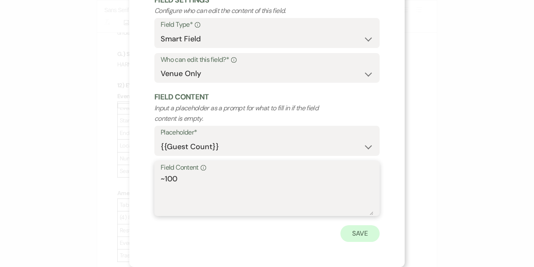
type textarea "~100"
click at [352, 238] on button "Save" at bounding box center [360, 233] width 39 height 17
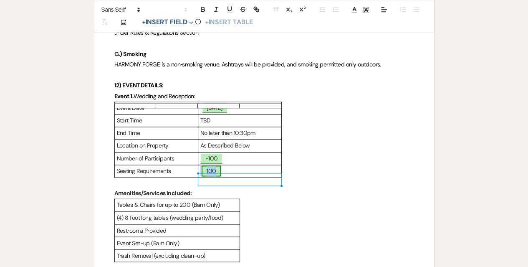
click at [207, 176] on span "100" at bounding box center [211, 170] width 19 height 11
select select "smartCustomField"
select select "owner"
select select "{{guestCount}}"
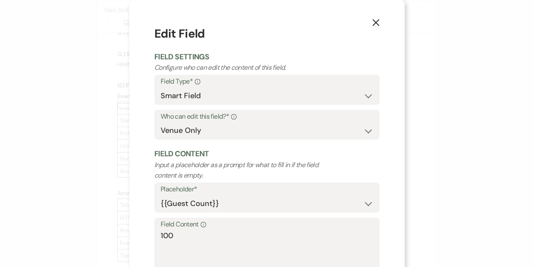
click at [154, 235] on div "Field Content Info 100" at bounding box center [266, 245] width 225 height 56
click at [161, 235] on textarea "100" at bounding box center [267, 251] width 213 height 42
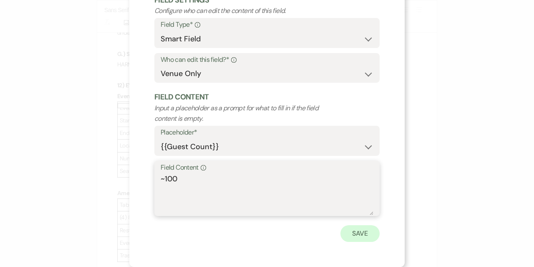
type textarea "~100"
click at [359, 234] on button "Save" at bounding box center [360, 233] width 39 height 17
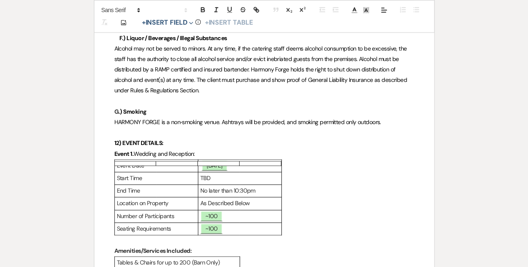
scroll to position [2120, 0]
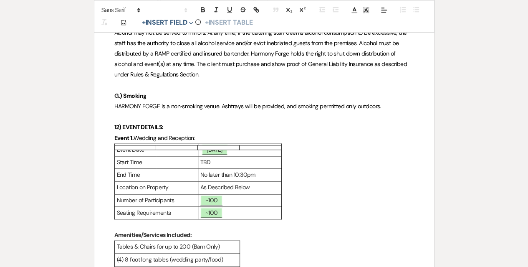
click at [339, 182] on div "Event Date ﻿ [DATE] ﻿ Start Time TBD End Time No later than 10:30pm Location on…" at bounding box center [264, 181] width 300 height 76
click at [236, 180] on p "No later than 10:30pm" at bounding box center [239, 174] width 79 height 10
click at [244, 180] on p "No later than 11:30pm" at bounding box center [239, 174] width 79 height 10
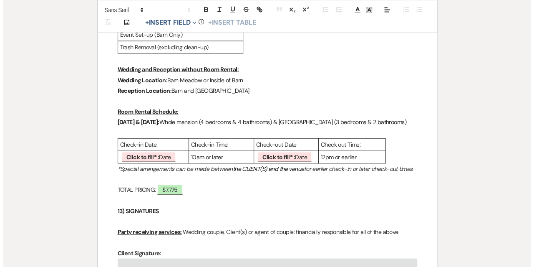
scroll to position [2370, 0]
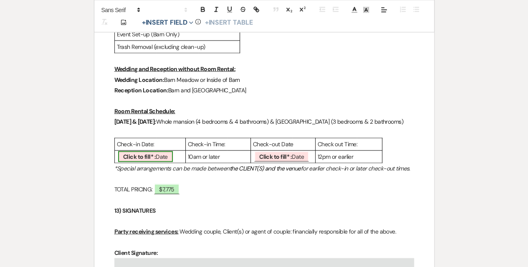
click at [162, 162] on span "Click to fill* : Date" at bounding box center [145, 156] width 55 height 11
select select "owner"
select select "Date"
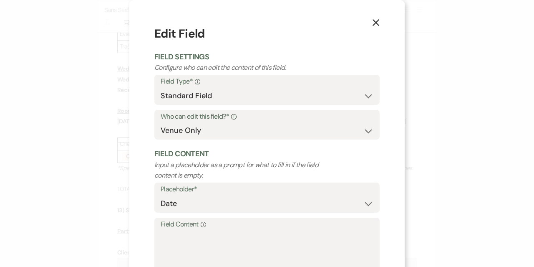
click at [104, 194] on div "X Edit Field Field Settings Configure who can edit the content of this field. F…" at bounding box center [267, 133] width 534 height 267
click at [374, 23] on icon "X" at bounding box center [376, 23] width 8 height 8
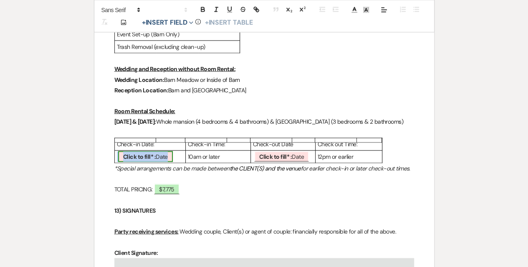
click at [159, 162] on span "Click to fill* : Date" at bounding box center [145, 156] width 55 height 11
select select "owner"
select select "Date"
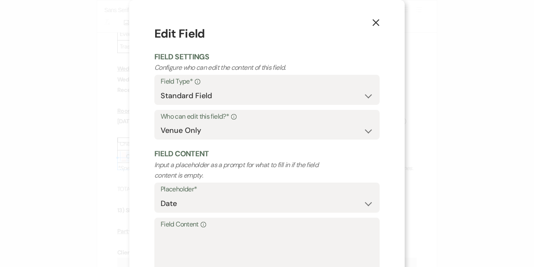
scroll to position [57, 0]
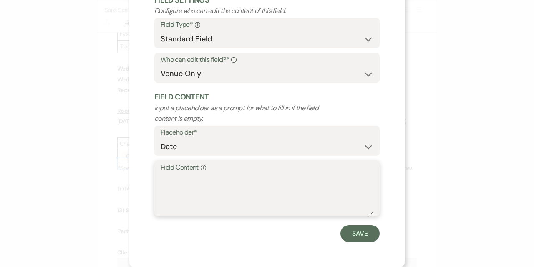
click at [229, 184] on textarea "Field Content Info" at bounding box center [267, 194] width 213 height 42
type textarea "[DATE]"
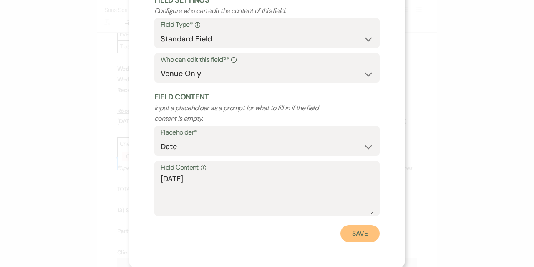
click at [359, 235] on button "Save" at bounding box center [360, 233] width 39 height 17
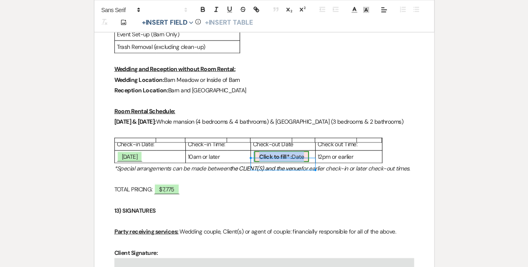
click at [278, 160] on b "Click to fill* :" at bounding box center [275, 156] width 33 height 8
select select "owner"
select select "Date"
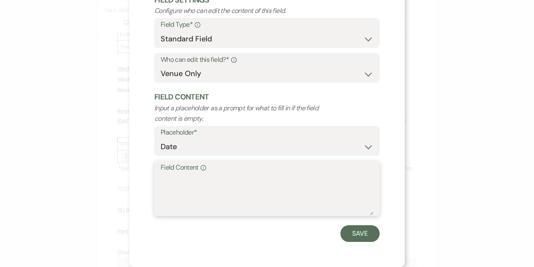
click at [211, 181] on textarea "Field Content Info" at bounding box center [267, 194] width 213 height 42
type textarea "[DATE]"
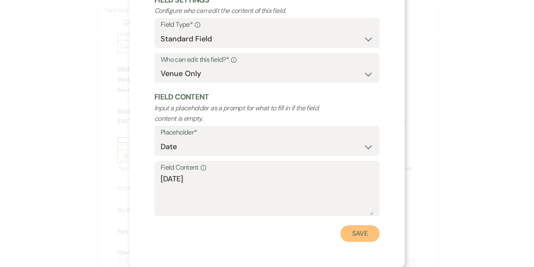
click at [360, 233] on button "Save" at bounding box center [360, 233] width 39 height 17
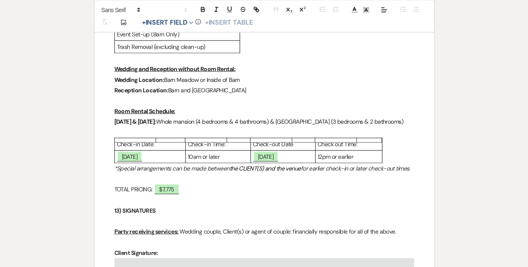
click at [252, 205] on p at bounding box center [264, 200] width 300 height 10
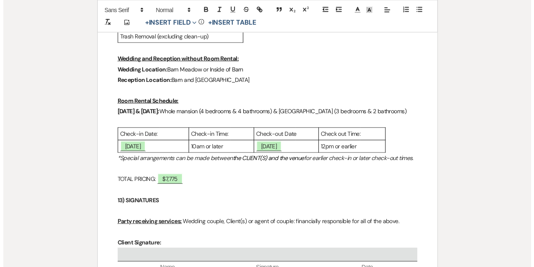
scroll to position [2496, 0]
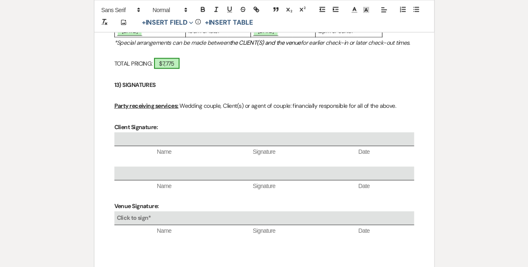
click at [165, 69] on span "$7,775" at bounding box center [166, 63] width 25 height 11
select select "owner"
select select "Total"
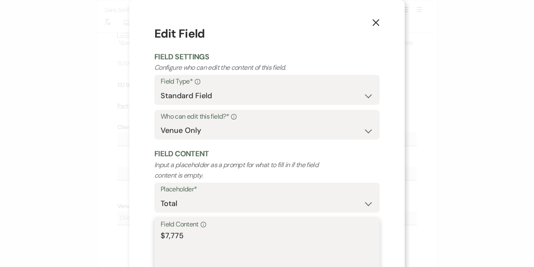
click at [163, 235] on textarea "$7,775" at bounding box center [267, 251] width 213 height 42
click at [170, 235] on textarea "$8,775" at bounding box center [267, 251] width 213 height 42
click at [225, 234] on textarea "$8,575" at bounding box center [267, 251] width 213 height 42
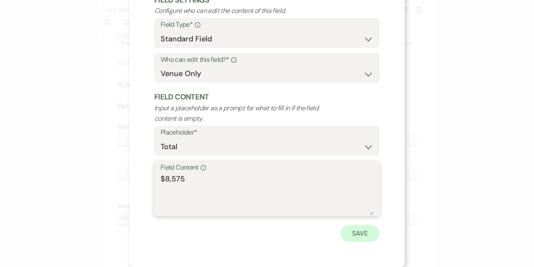
type textarea "$8,575"
click at [362, 233] on button "Save" at bounding box center [360, 233] width 39 height 17
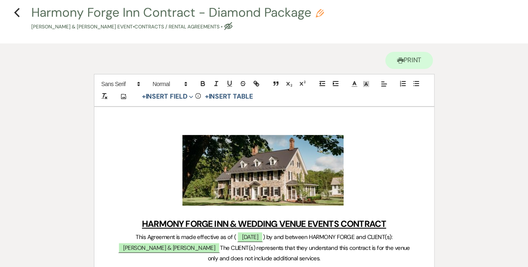
scroll to position [0, 0]
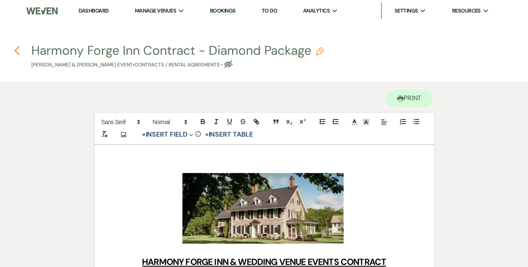
click at [19, 49] on icon "Previous" at bounding box center [17, 51] width 6 height 10
select select "5"
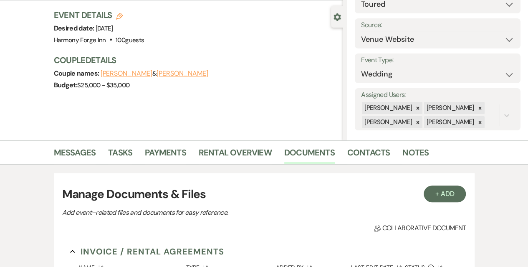
scroll to position [125, 0]
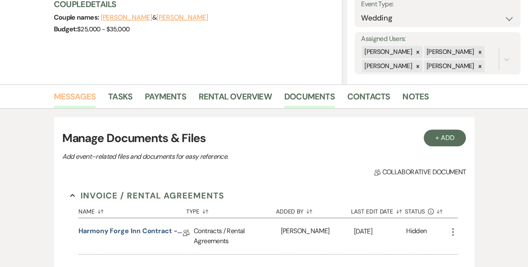
click at [71, 99] on link "Messages" at bounding box center [75, 99] width 42 height 18
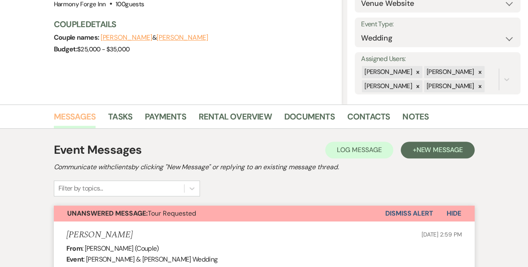
scroll to position [42, 0]
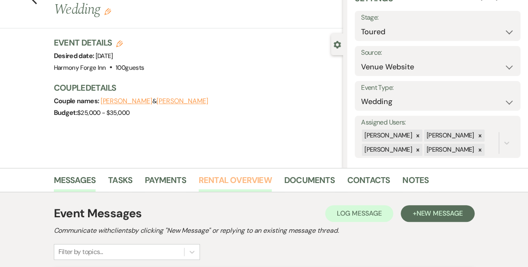
click at [233, 180] on link "Rental Overview" at bounding box center [235, 182] width 73 height 18
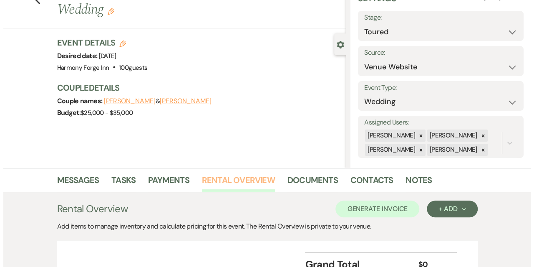
scroll to position [120, 0]
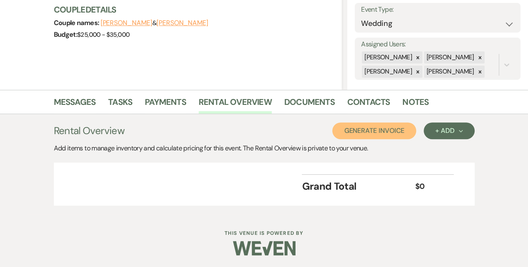
click at [387, 129] on button "Generate Invoice" at bounding box center [374, 130] width 84 height 17
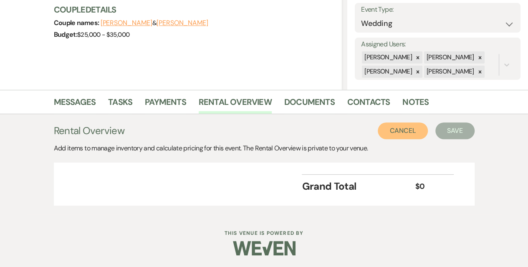
click at [387, 129] on button "Cancel" at bounding box center [403, 130] width 50 height 17
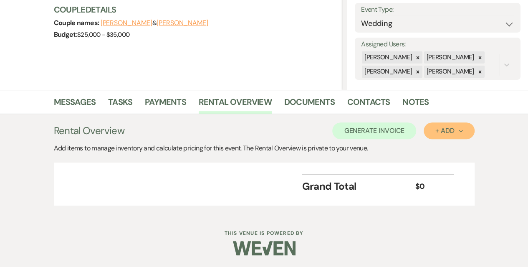
click at [445, 128] on div "+ Add Next" at bounding box center [448, 130] width 27 height 7
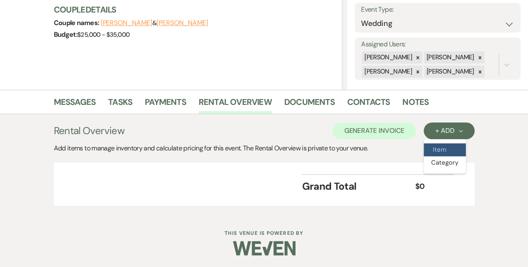
click at [440, 148] on button "Item" at bounding box center [445, 149] width 42 height 13
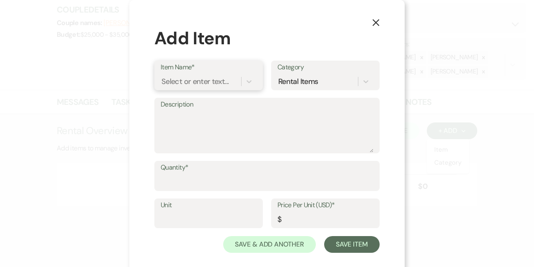
click at [174, 77] on div "Select or enter text..." at bounding box center [195, 81] width 67 height 11
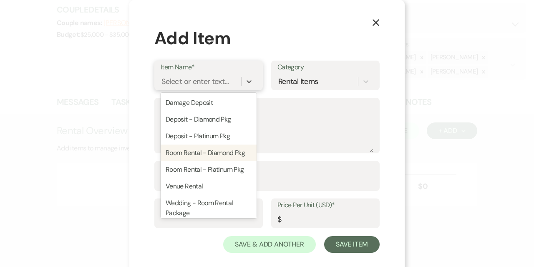
click at [187, 150] on div "Room Rental - Diamond Pkg" at bounding box center [209, 152] width 96 height 17
type textarea "Mansion and [GEOGRAPHIC_DATA]"
type input "1"
type input "2500"
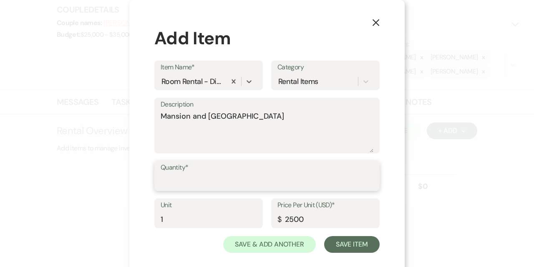
click at [194, 180] on input "Quantity*" at bounding box center [267, 182] width 213 height 16
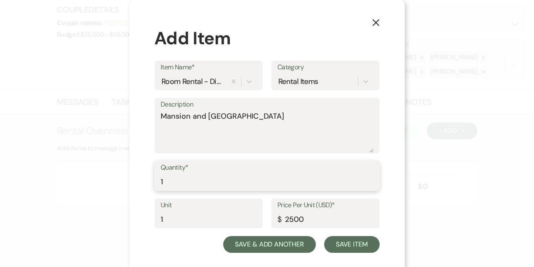
type input "1"
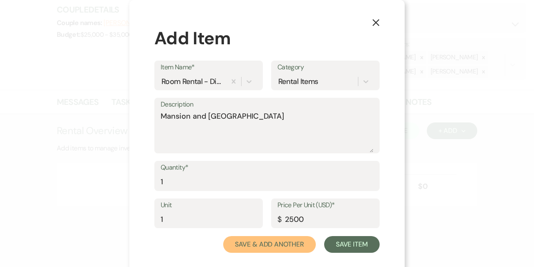
click at [282, 245] on button "Save & Add Another" at bounding box center [269, 244] width 93 height 17
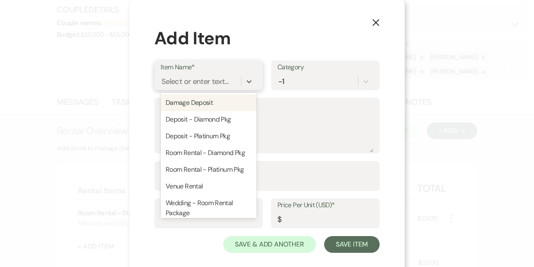
click at [188, 83] on div "Select or enter text..." at bounding box center [195, 81] width 67 height 11
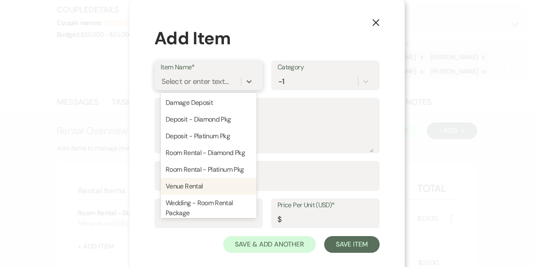
click at [179, 186] on div "Venue Rental" at bounding box center [209, 186] width 96 height 17
type textarea "Rental of Barn and surrounding property"
type input "1"
type input "4500"
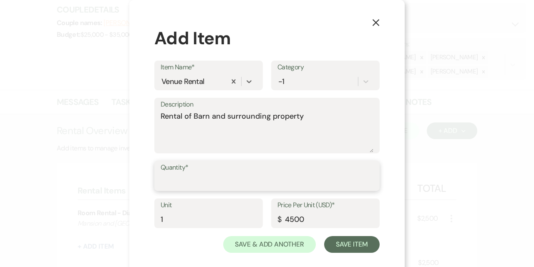
click at [179, 186] on input "Quantity*" at bounding box center [267, 182] width 213 height 16
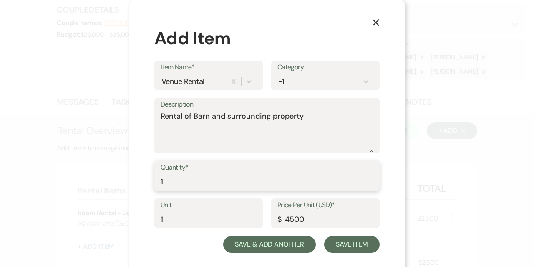
type input "1"
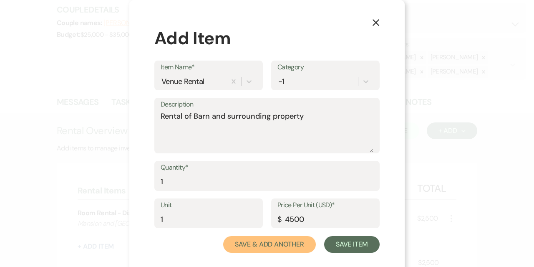
click at [271, 248] on button "Save & Add Another" at bounding box center [269, 244] width 93 height 17
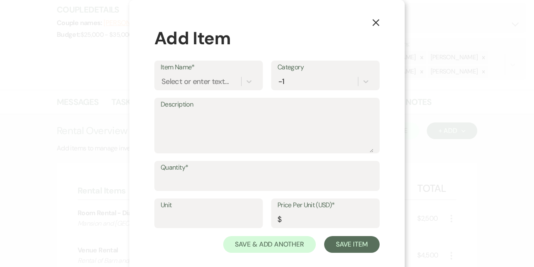
click at [180, 68] on label "Item Name*" at bounding box center [209, 67] width 96 height 12
click at [162, 76] on input "Item Name*" at bounding box center [162, 81] width 1 height 11
click at [180, 81] on div "Select or enter text..." at bounding box center [195, 81] width 67 height 11
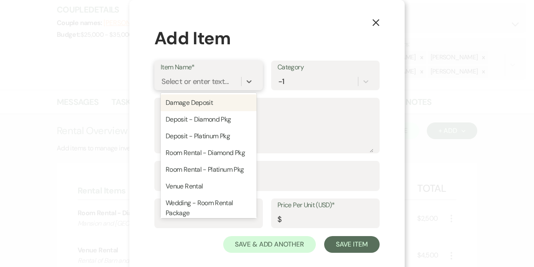
click at [183, 99] on div "Damage Deposit" at bounding box center [209, 102] width 96 height 17
type textarea "Due with final payment - refunded after event"
type input "1"
type input "500"
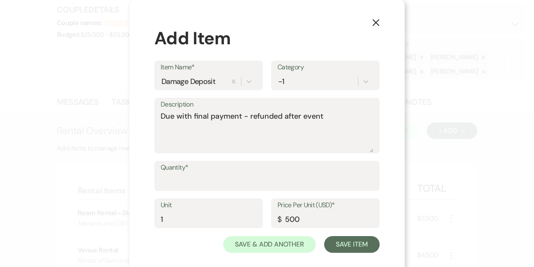
click at [195, 165] on label "Quantity*" at bounding box center [267, 168] width 213 height 12
click at [195, 174] on input "Quantity*" at bounding box center [267, 182] width 213 height 16
click at [194, 175] on input "Quantity*" at bounding box center [267, 182] width 213 height 16
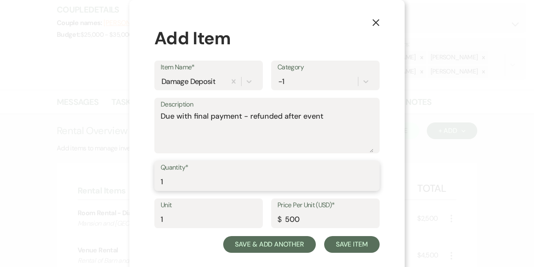
type input "1"
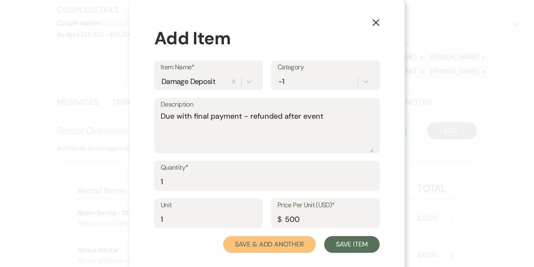
click at [281, 245] on button "Save & Add Another" at bounding box center [269, 244] width 93 height 17
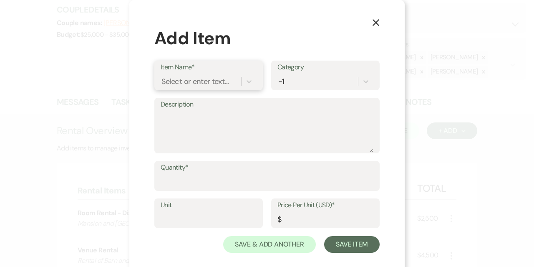
click at [194, 78] on div "Select or enter text..." at bounding box center [195, 81] width 67 height 11
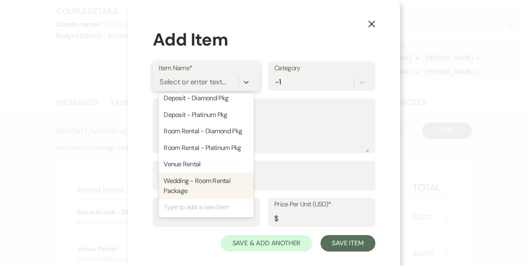
scroll to position [0, 0]
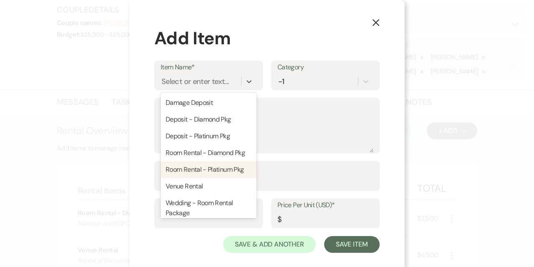
click at [373, 21] on use "button" at bounding box center [376, 22] width 7 height 7
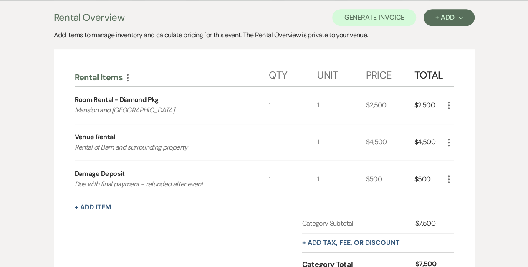
scroll to position [287, 0]
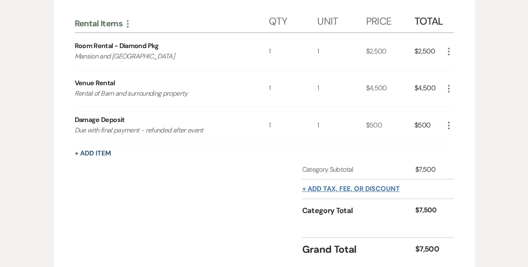
click at [337, 186] on button "+ Add tax, fee, or discount" at bounding box center [351, 188] width 98 height 7
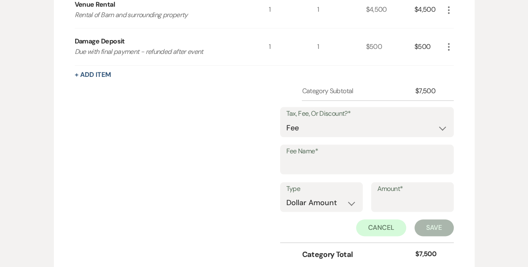
scroll to position [370, 0]
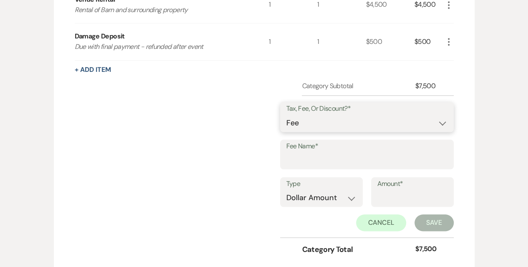
click at [321, 125] on select "Fee Discount Tax" at bounding box center [366, 123] width 161 height 16
select select "3"
click at [293, 115] on select "Fee Discount Tax" at bounding box center [366, 123] width 161 height 16
click at [316, 152] on input "Fee Name*" at bounding box center [366, 160] width 161 height 16
type input "[GEOGRAPHIC_DATA] Tax on Room Rental"
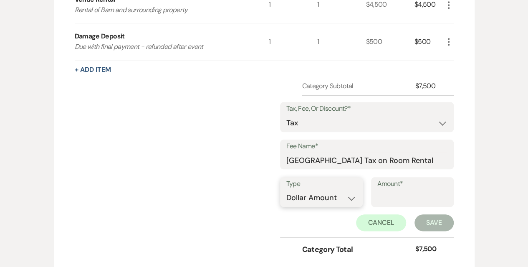
click at [329, 198] on select "Dollar Amount Percentage" at bounding box center [321, 198] width 70 height 16
select select "false"
click at [286, 190] on select "Dollar Amount Percentage" at bounding box center [321, 198] width 70 height 16
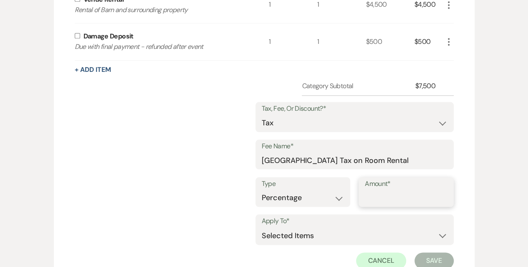
click at [394, 198] on input "Amount*" at bounding box center [406, 198] width 83 height 16
type input "5"
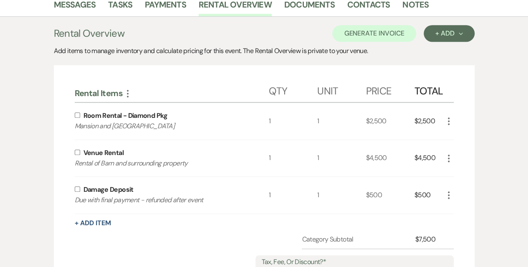
scroll to position [245, 0]
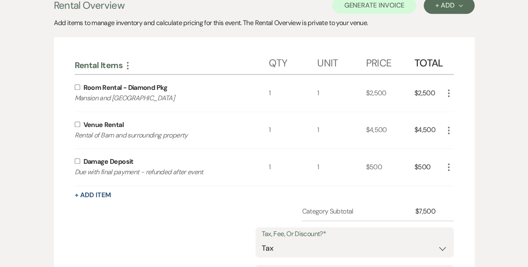
click at [76, 124] on input "checkbox" at bounding box center [77, 123] width 5 height 5
checkbox input "false"
click at [77, 86] on input "checkbox" at bounding box center [77, 86] width 5 height 5
checkbox input "true"
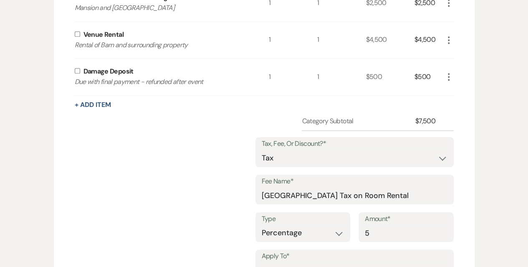
scroll to position [412, 0]
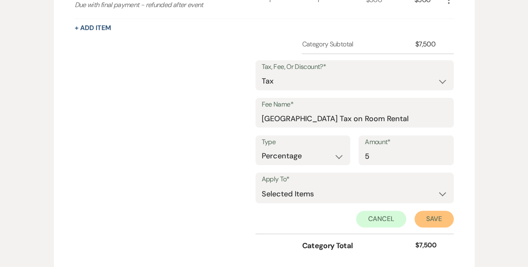
click at [442, 214] on button "Save" at bounding box center [434, 218] width 39 height 17
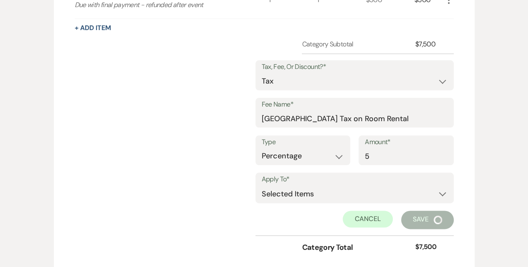
scroll to position [380, 0]
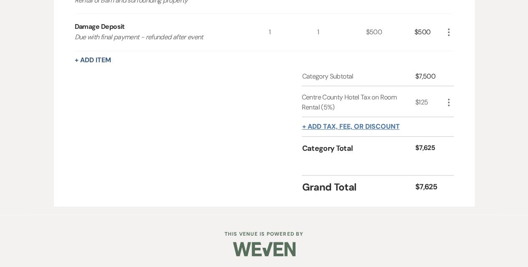
click at [325, 126] on button "+ Add tax, fee, or discount" at bounding box center [351, 126] width 98 height 7
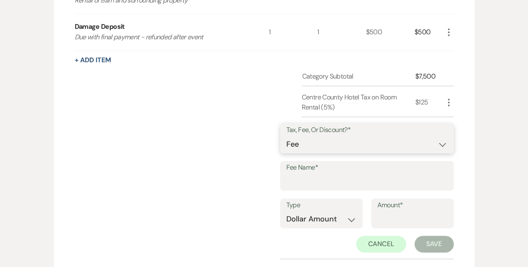
click at [318, 139] on select "Fee Discount Tax" at bounding box center [366, 144] width 161 height 16
select select "3"
click at [293, 136] on select "Fee Discount Tax" at bounding box center [366, 144] width 161 height 16
click at [314, 172] on label "Fee Name*" at bounding box center [366, 168] width 161 height 12
click at [314, 173] on input "Fee Name*" at bounding box center [366, 181] width 161 height 16
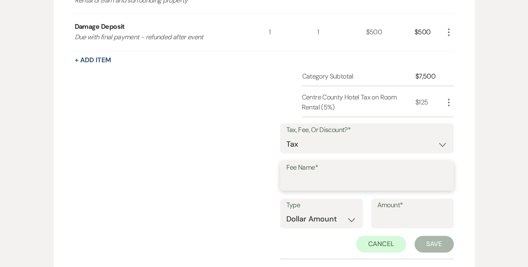
click at [314, 182] on input "Fee Name*" at bounding box center [366, 181] width 161 height 16
type input "[GEOGRAPHIC_DATA] Tax on Room Rental"
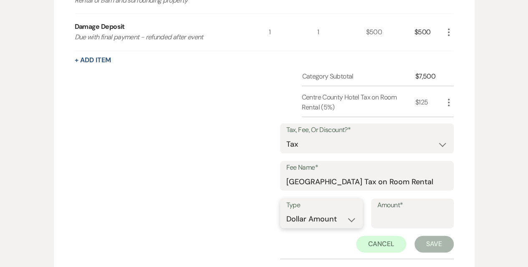
click at [343, 220] on select "Dollar Amount Percentage" at bounding box center [321, 219] width 70 height 16
select select "false"
click at [286, 211] on select "Dollar Amount Percentage" at bounding box center [321, 219] width 70 height 16
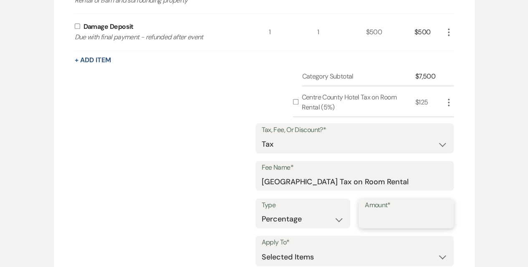
click at [392, 217] on input "Amount*" at bounding box center [406, 219] width 83 height 16
type input "6"
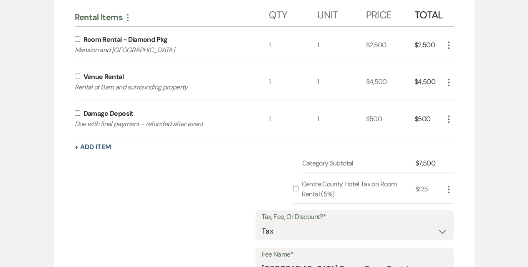
scroll to position [213, 0]
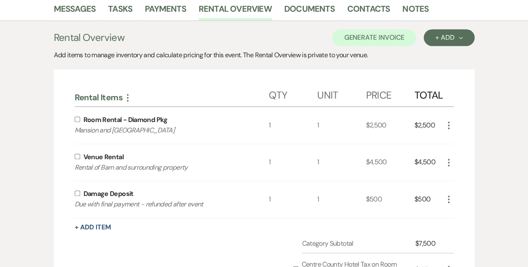
click at [76, 117] on input "checkbox" at bounding box center [77, 118] width 5 height 5
checkbox input "true"
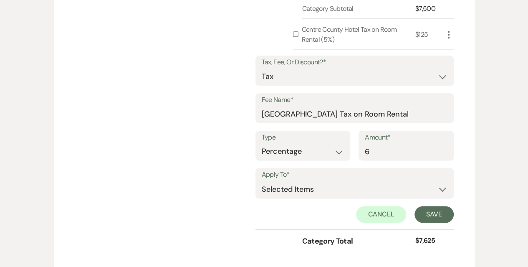
scroll to position [505, 0]
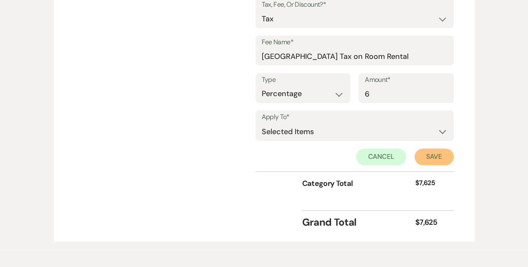
click at [437, 154] on button "Save" at bounding box center [434, 156] width 39 height 17
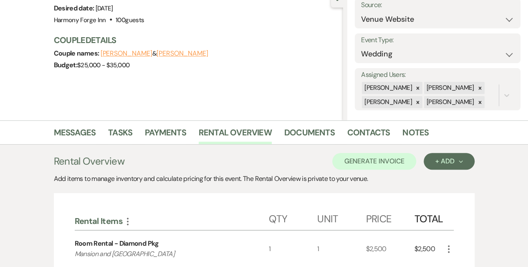
scroll to position [77, 0]
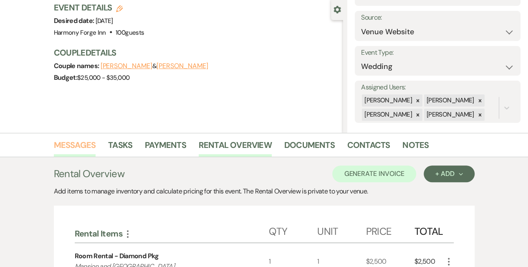
click at [71, 144] on link "Messages" at bounding box center [75, 147] width 42 height 18
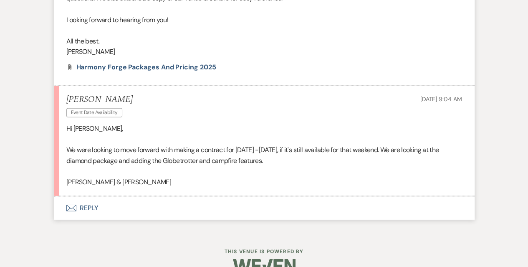
click at [82, 210] on button "Envelope Reply" at bounding box center [264, 207] width 421 height 23
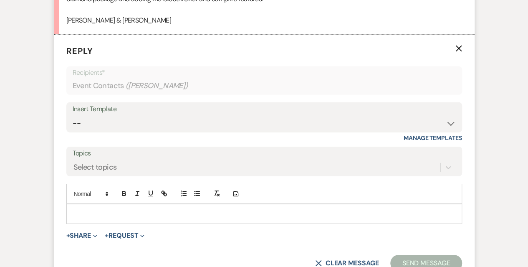
scroll to position [1283, 0]
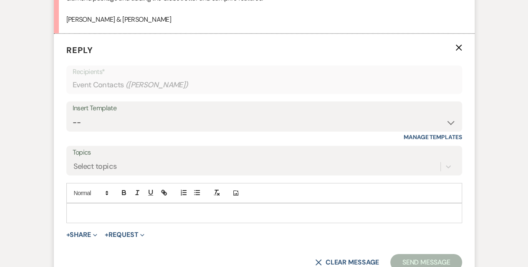
click at [95, 208] on p at bounding box center [264, 212] width 382 height 9
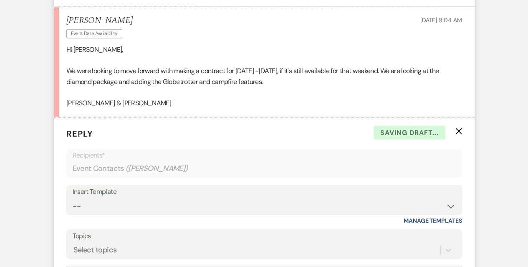
scroll to position [1325, 0]
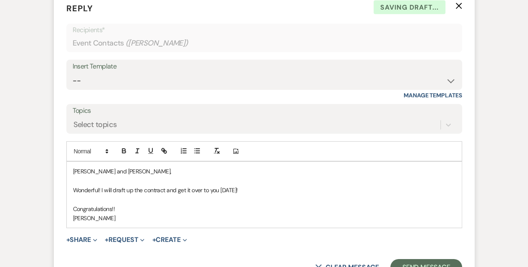
click at [112, 207] on p "Congratulations!!" at bounding box center [264, 208] width 382 height 9
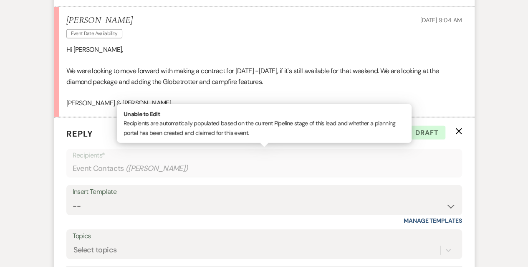
scroll to position [1408, 0]
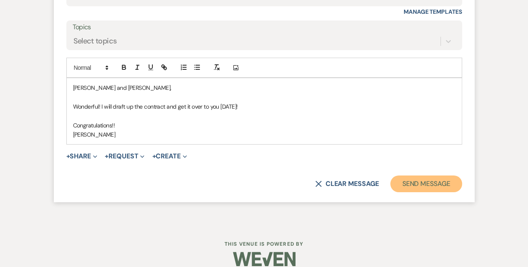
click at [427, 178] on button "Send Message" at bounding box center [425, 183] width 71 height 17
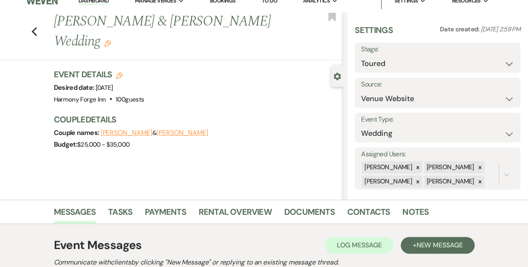
scroll to position [0, 0]
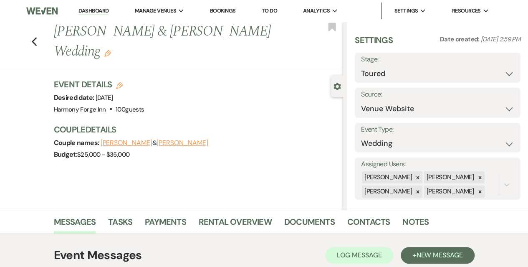
click at [95, 9] on link "Dashboard" at bounding box center [93, 11] width 30 height 8
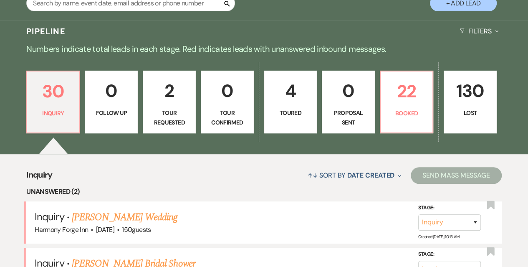
scroll to position [292, 0]
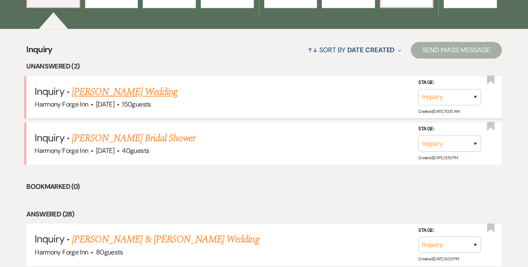
click at [123, 91] on link "[PERSON_NAME] Wedding" at bounding box center [125, 91] width 106 height 15
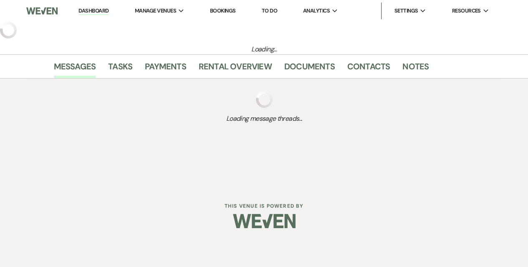
select select "5"
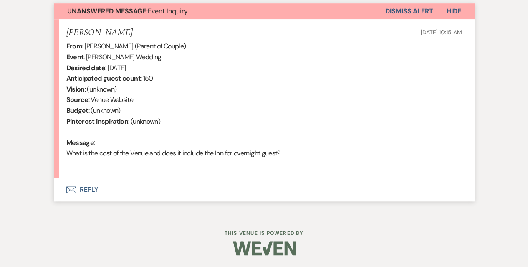
click at [87, 188] on button "Envelope Reply" at bounding box center [264, 189] width 421 height 23
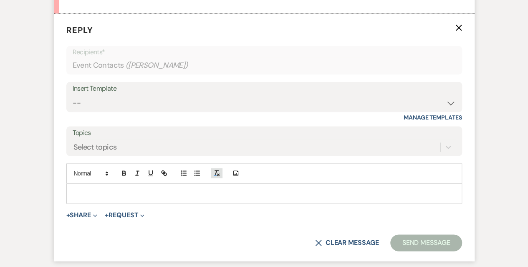
scroll to position [475, 0]
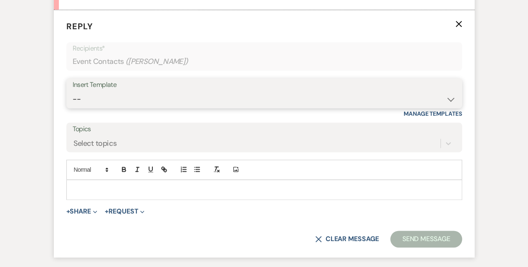
click at [104, 99] on select "-- Weven Planning Portal Introduction (Booked Events) Initial Inquiry Response …" at bounding box center [264, 99] width 383 height 16
select select "5003"
click at [73, 91] on select "-- Weven Planning Portal Introduction (Booked Events) Initial Inquiry Response …" at bounding box center [264, 99] width 383 height 16
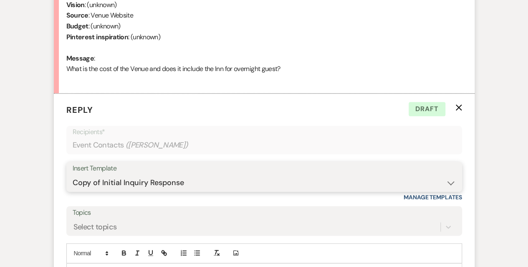
scroll to position [600, 0]
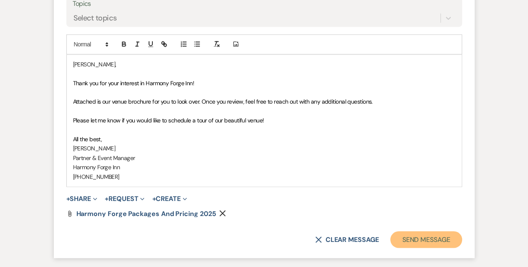
click at [422, 238] on button "Send Message" at bounding box center [425, 239] width 71 height 17
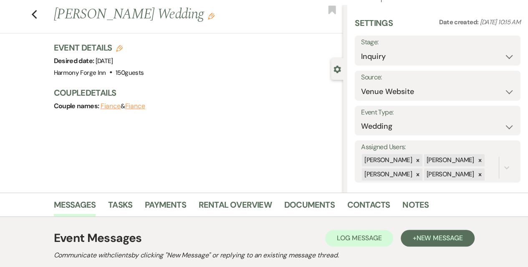
scroll to position [0, 0]
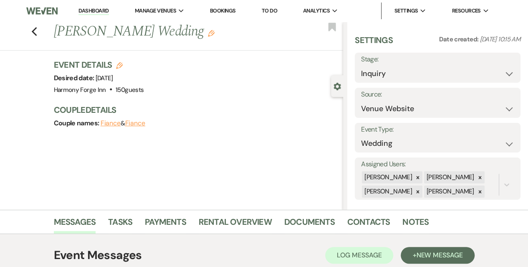
click at [91, 9] on link "Dashboard" at bounding box center [93, 11] width 30 height 8
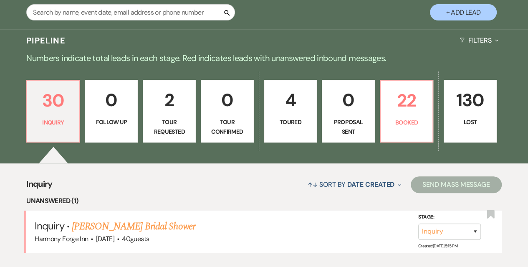
scroll to position [167, 0]
